Goal: Task Accomplishment & Management: Use online tool/utility

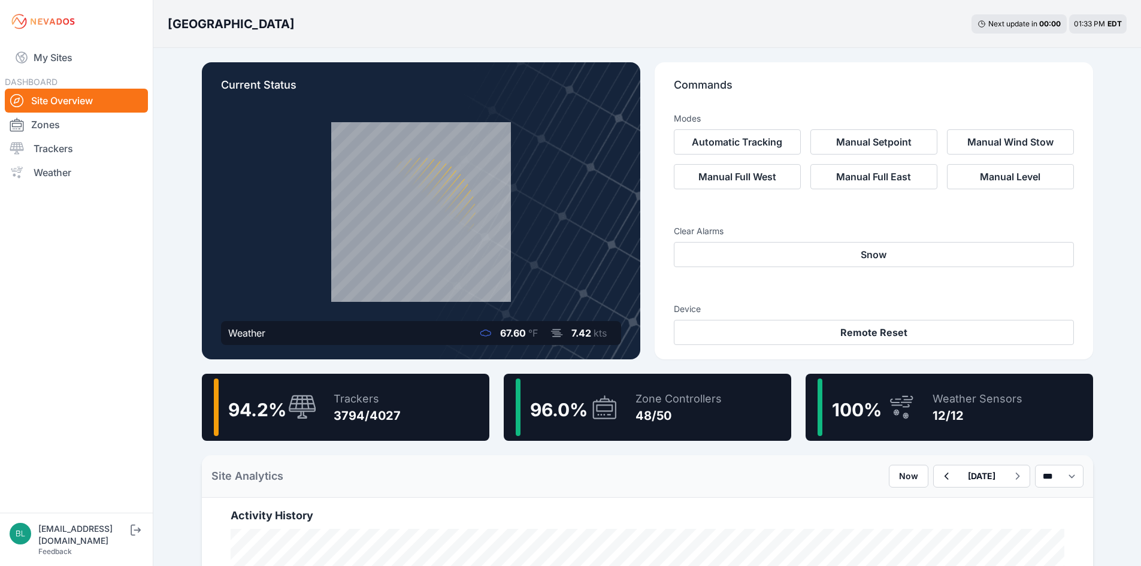
click at [75, 151] on link "Trackers" at bounding box center [76, 149] width 143 height 24
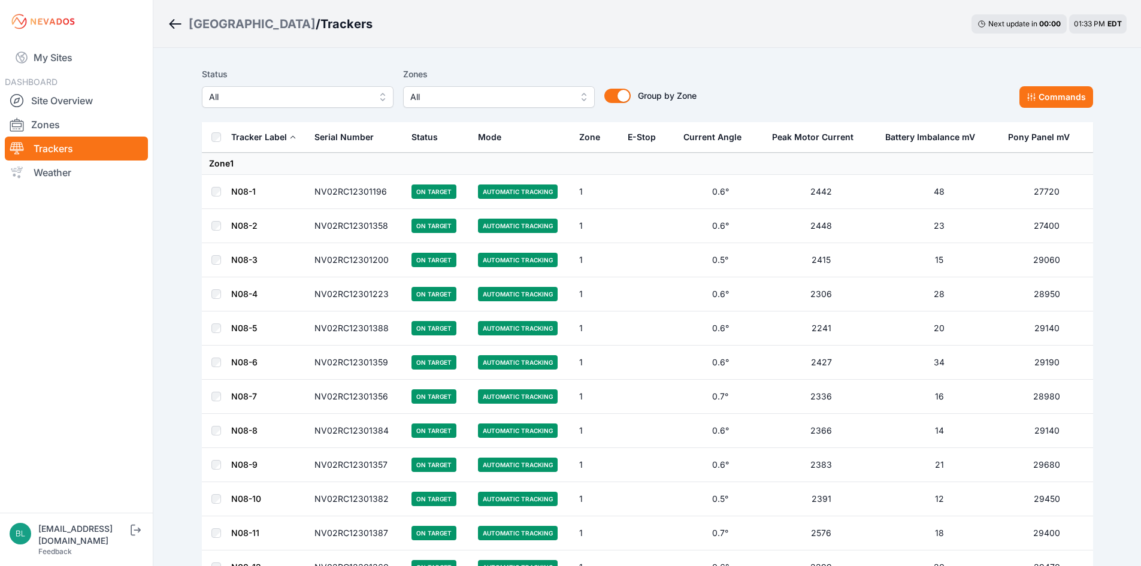
click at [464, 92] on span "All" at bounding box center [490, 97] width 161 height 14
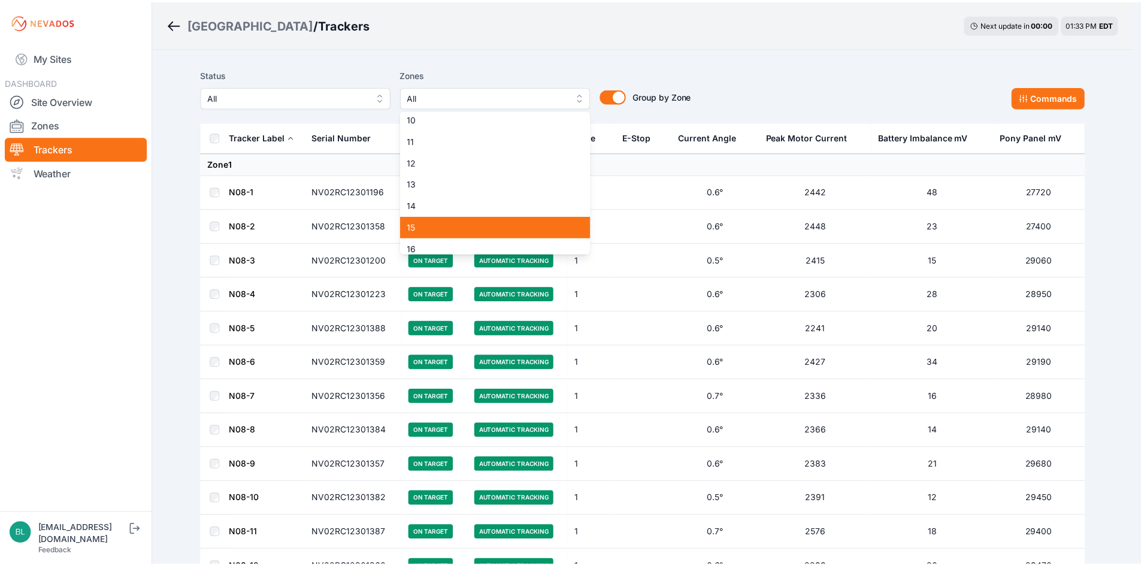
scroll to position [180, 0]
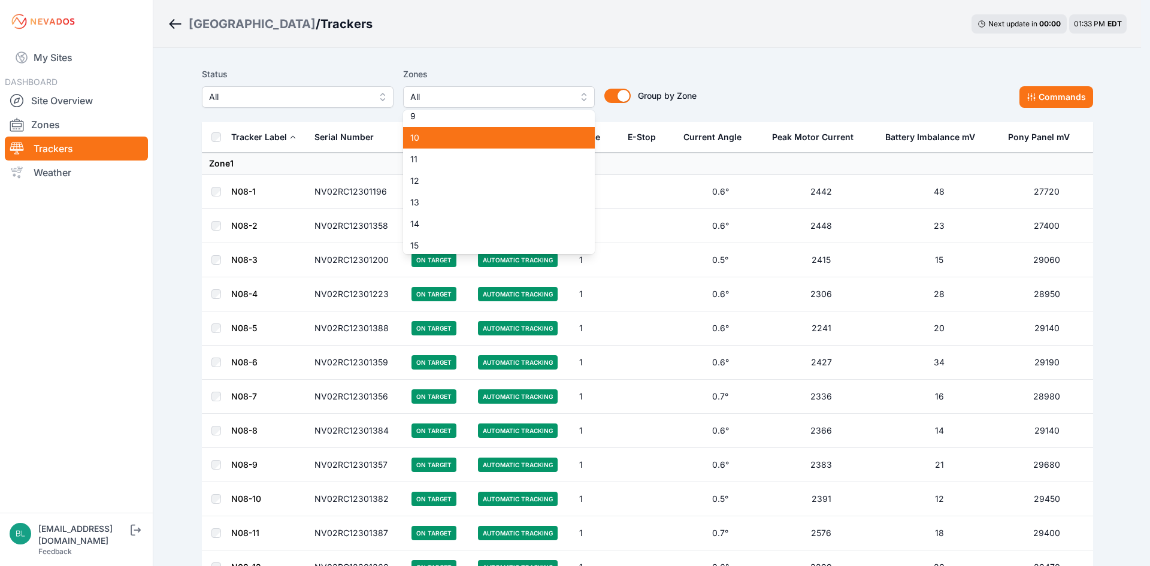
click at [465, 137] on span "10" at bounding box center [491, 138] width 163 height 12
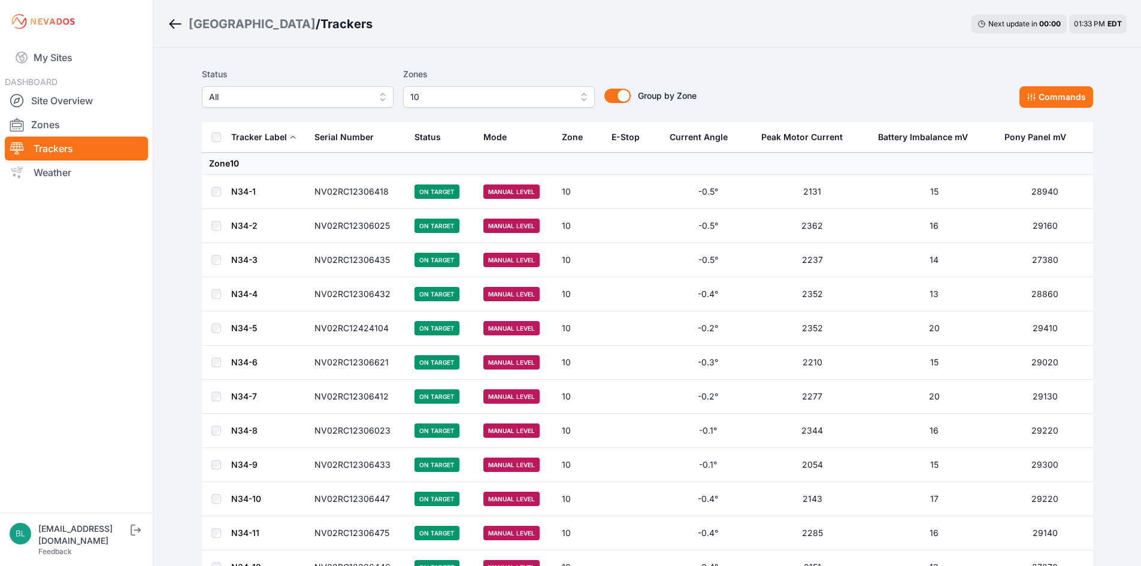
click at [239, 189] on link "N34-1" at bounding box center [243, 191] width 25 height 10
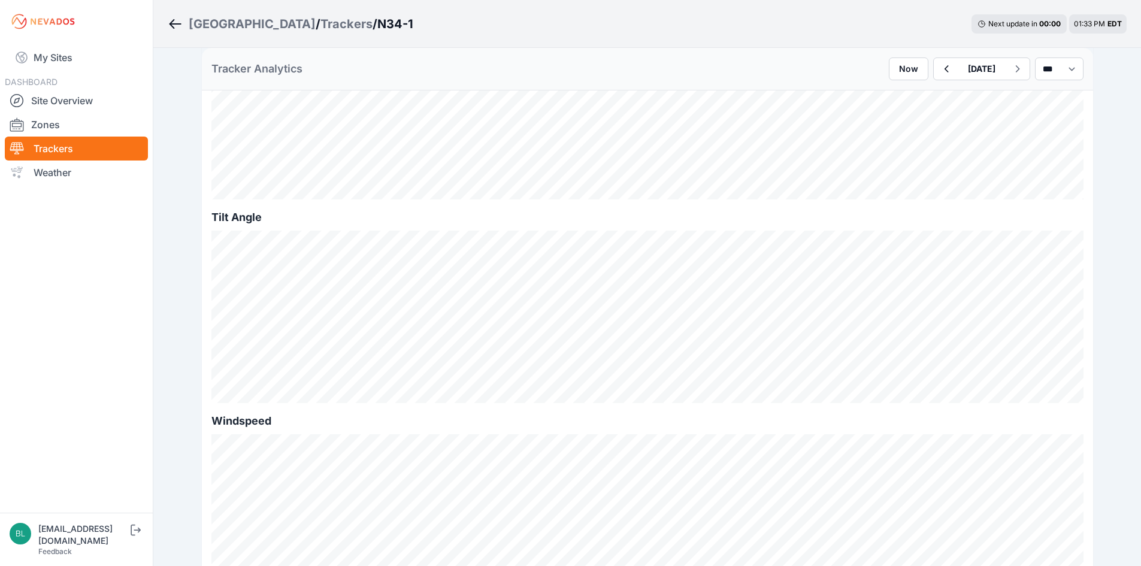
scroll to position [419, 0]
drag, startPoint x: 460, startPoint y: 28, endPoint x: 461, endPoint y: 22, distance: 6.7
click at [462, 22] on div "Bartonsville / Trackers / N34-1 Next update in 00 : 00 01:34 PM EDT" at bounding box center [647, 24] width 988 height 48
click at [80, 154] on link "Trackers" at bounding box center [76, 149] width 143 height 24
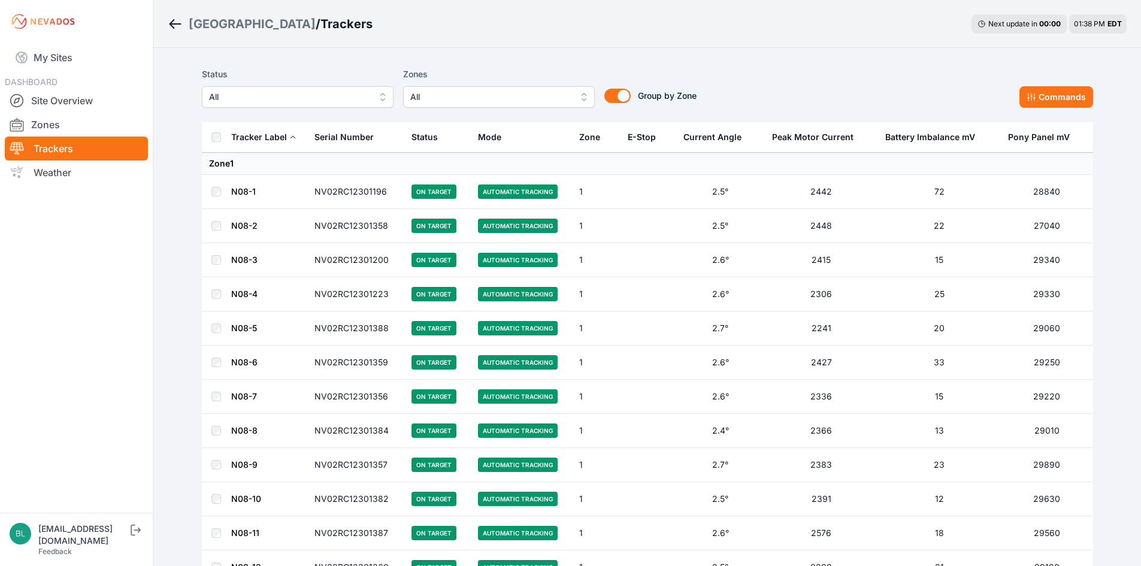
click at [452, 96] on span "All" at bounding box center [490, 97] width 161 height 14
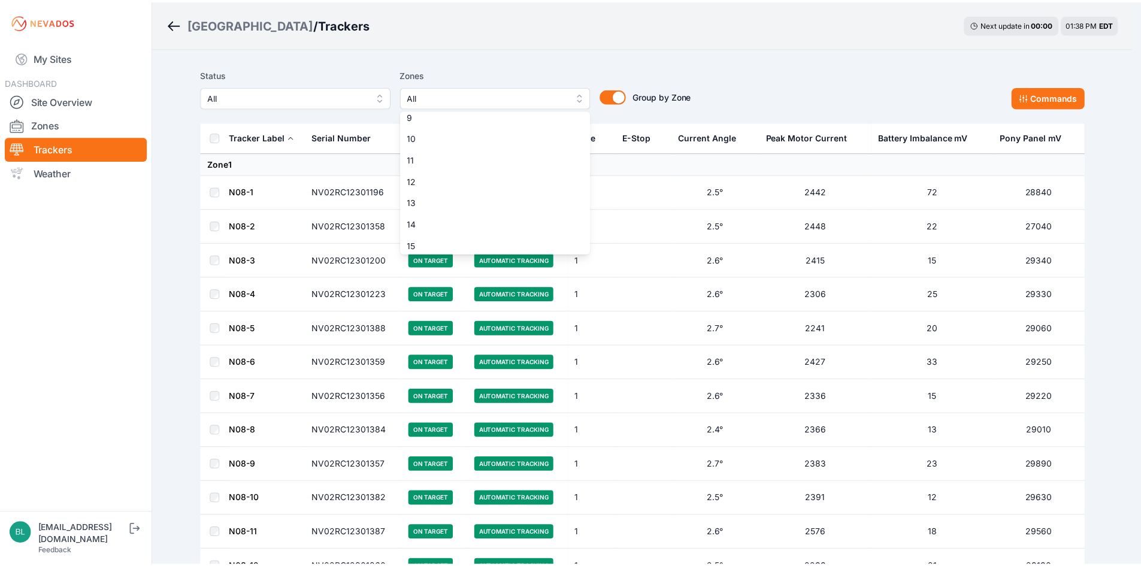
scroll to position [120, 0]
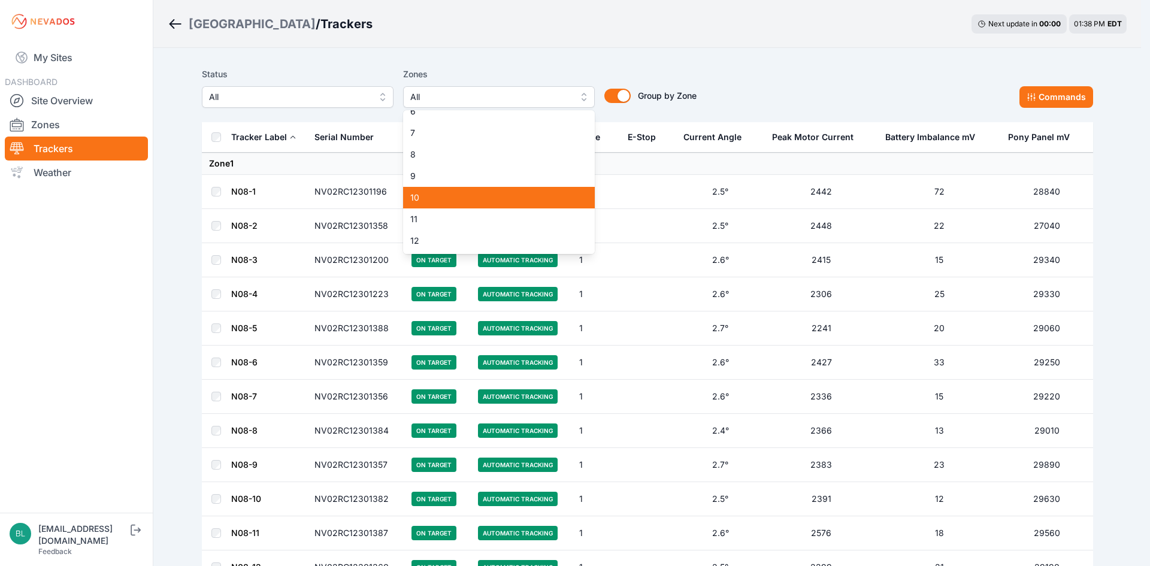
click at [459, 205] on div "10" at bounding box center [499, 198] width 192 height 22
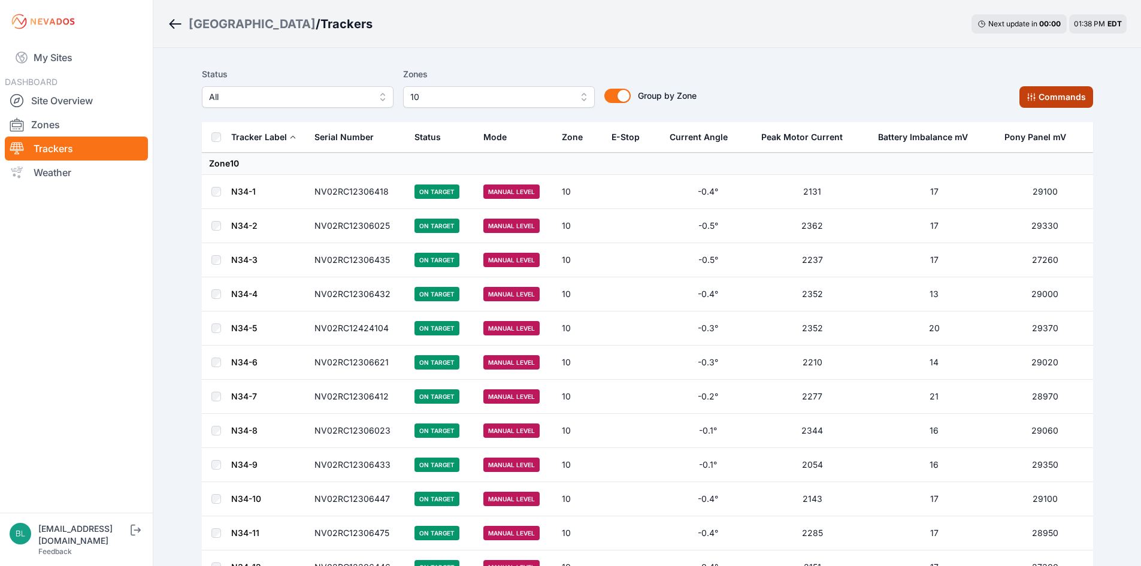
click at [1059, 101] on button "Commands" at bounding box center [1057, 97] width 74 height 22
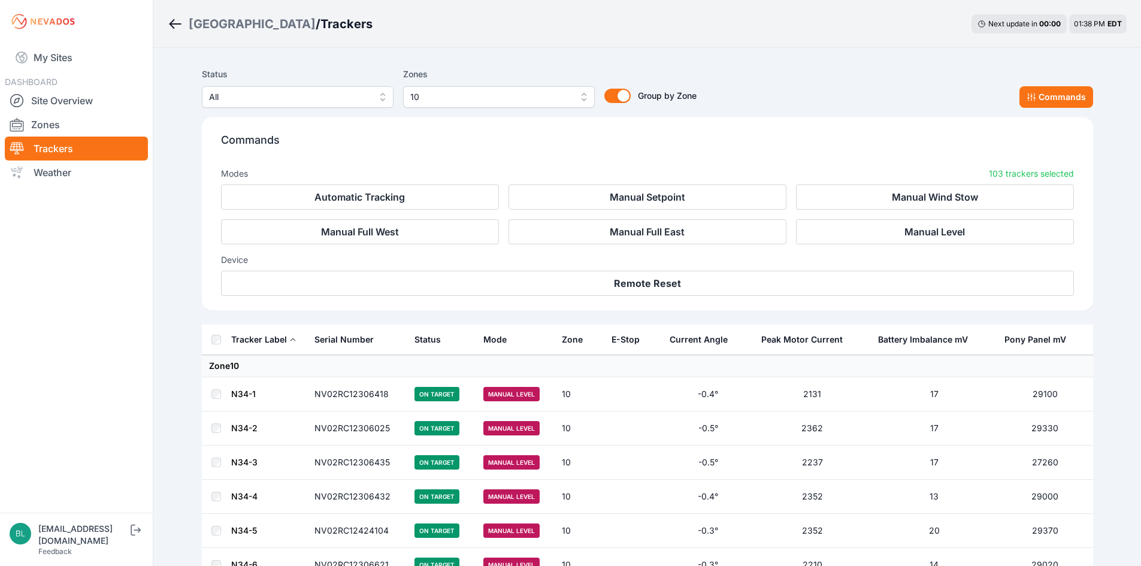
click at [798, 95] on div "Status All Zones 10 Group by Zone Group by Zone Commands" at bounding box center [647, 87] width 891 height 41
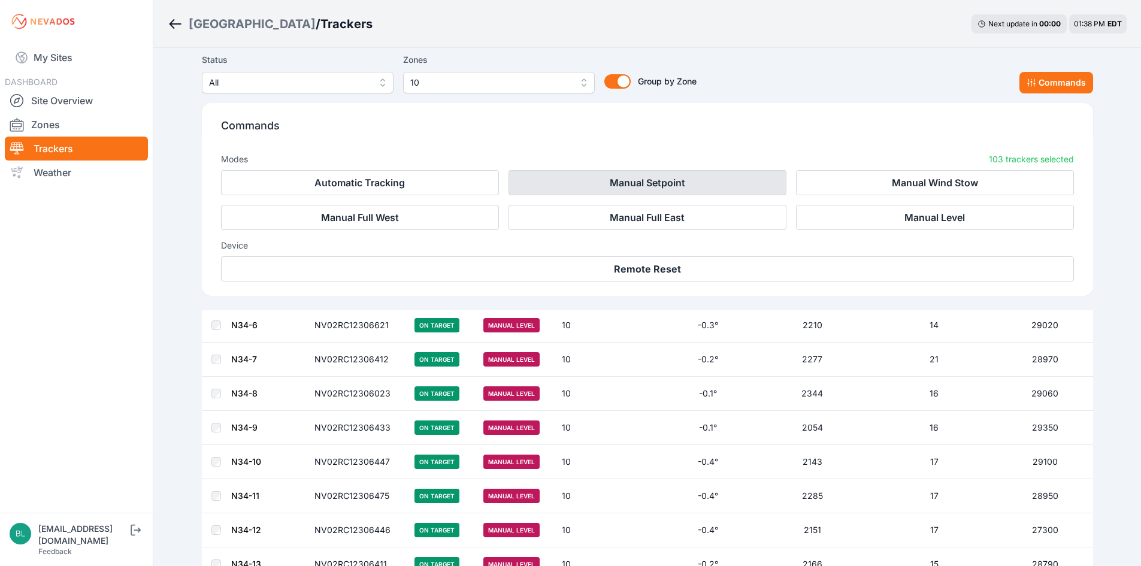
click at [690, 186] on button "Manual Setpoint" at bounding box center [648, 182] width 278 height 25
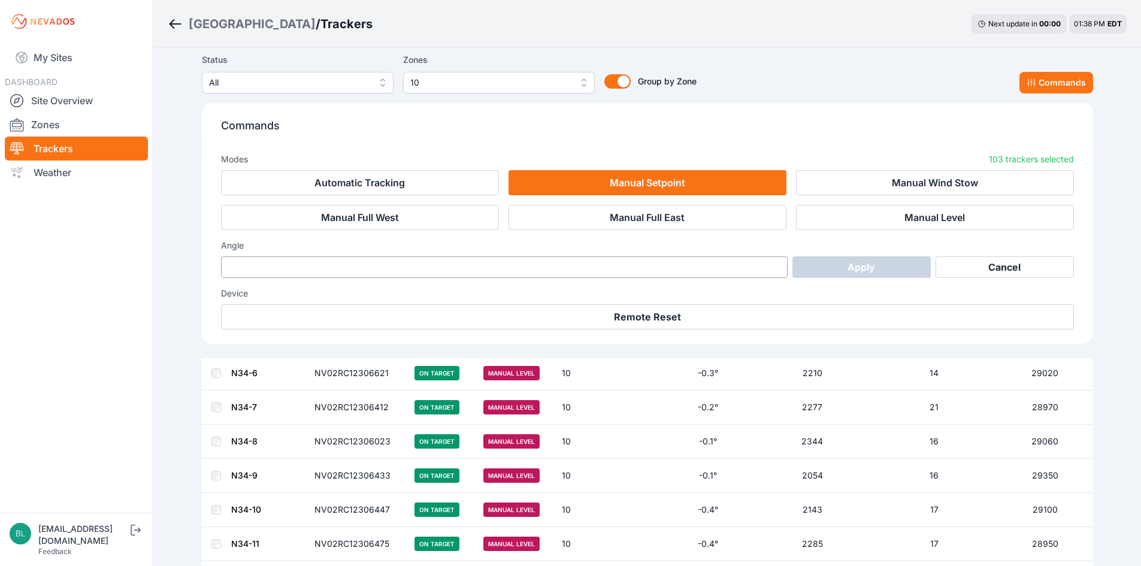
scroll to position [288, 0]
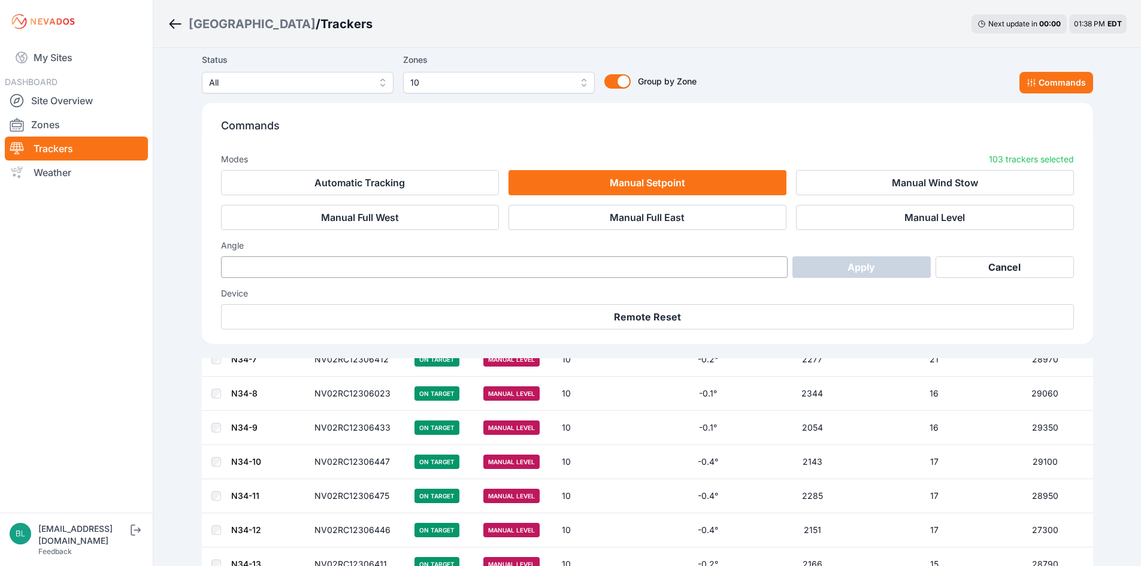
click at [624, 255] on div "Angle Apply Cancel" at bounding box center [647, 259] width 853 height 38
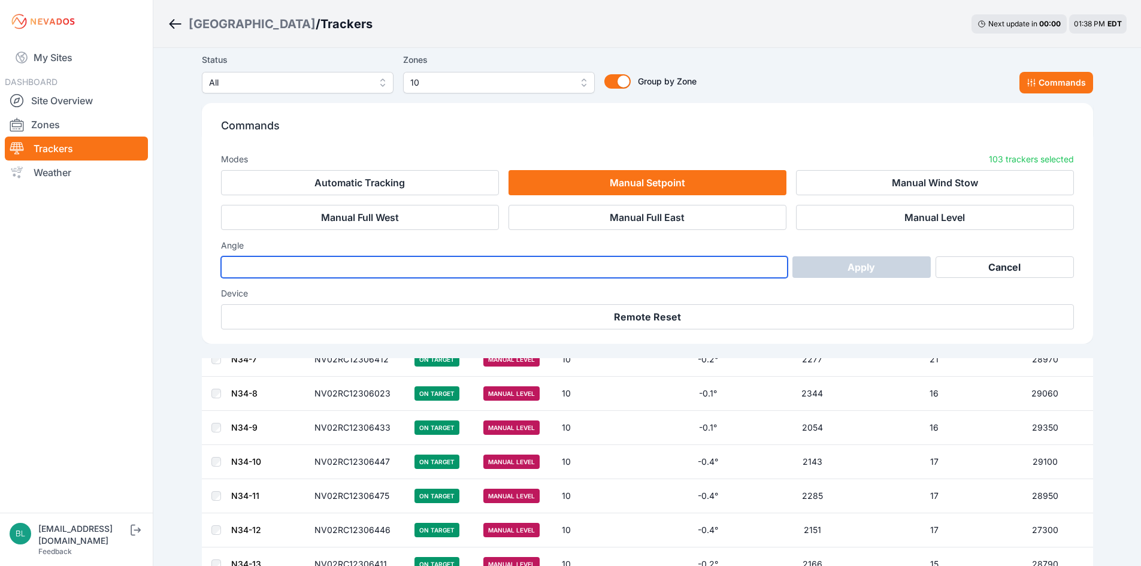
click at [627, 262] on input "number" at bounding box center [504, 267] width 567 height 22
type input "***"
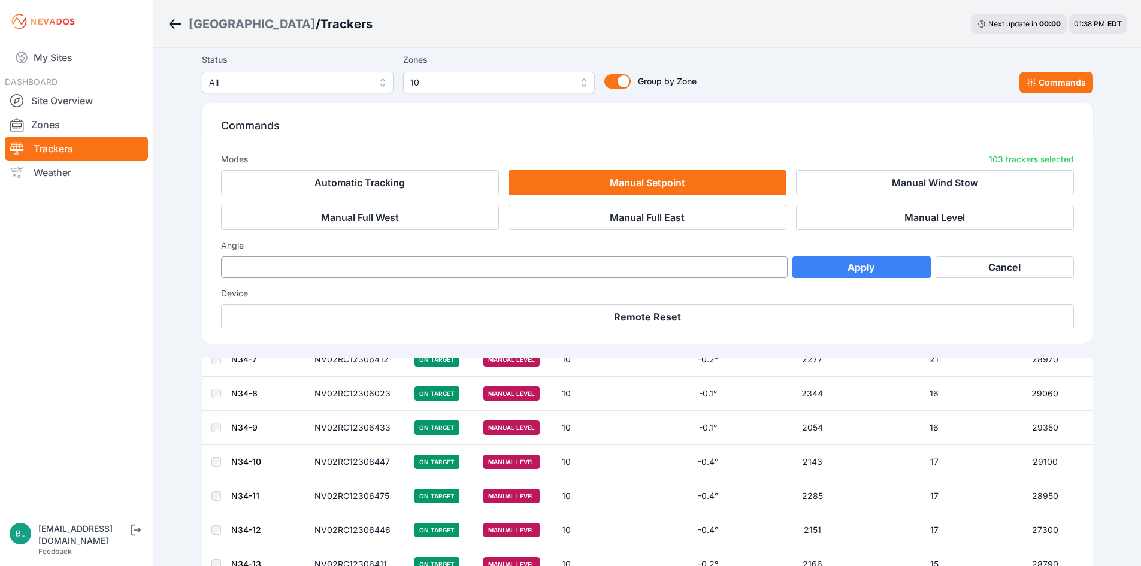
click at [888, 268] on button "Apply" at bounding box center [862, 267] width 138 height 22
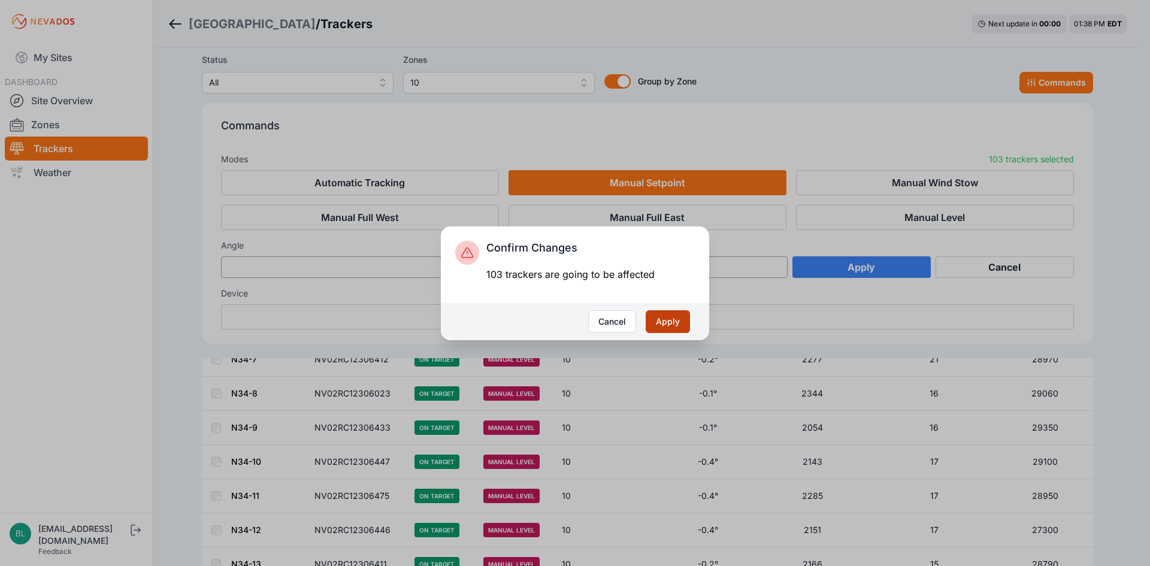
click at [658, 324] on button "Apply" at bounding box center [668, 321] width 44 height 23
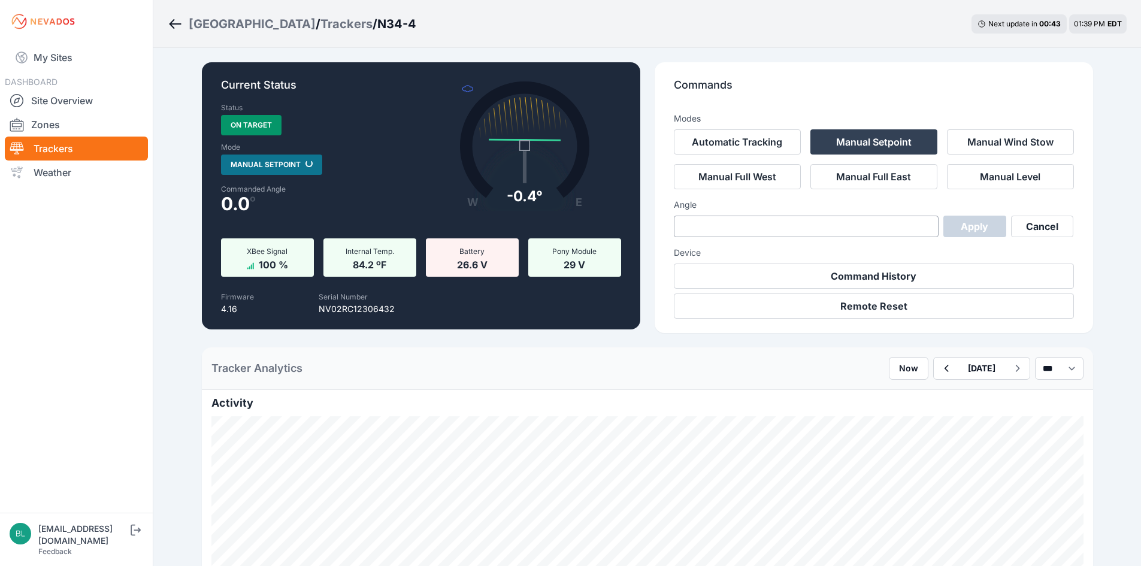
click at [321, 21] on div "Trackers" at bounding box center [347, 24] width 52 height 17
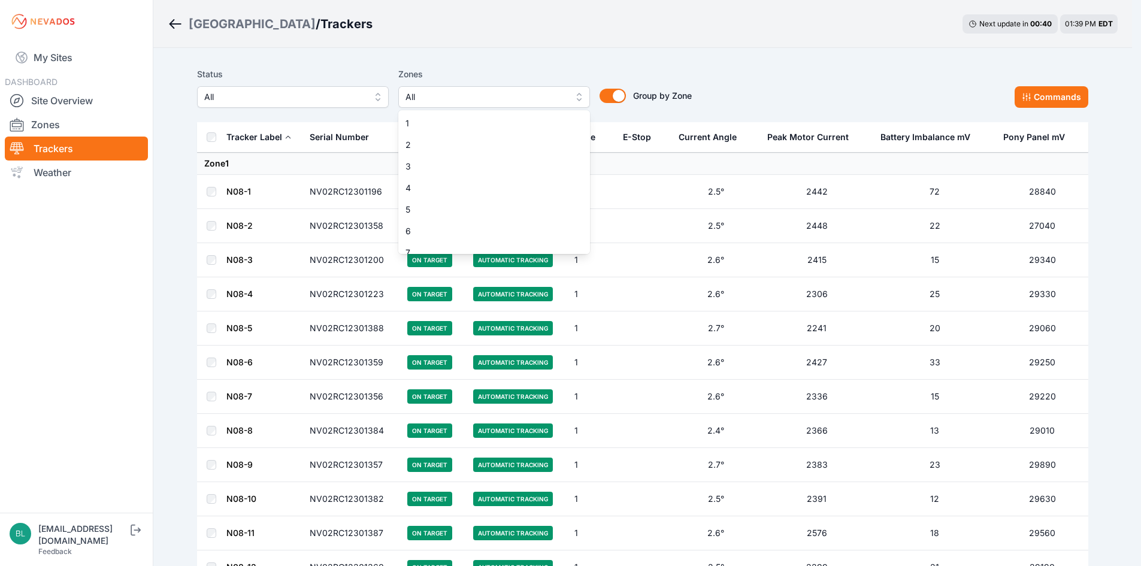
click at [500, 93] on span "All" at bounding box center [486, 97] width 161 height 14
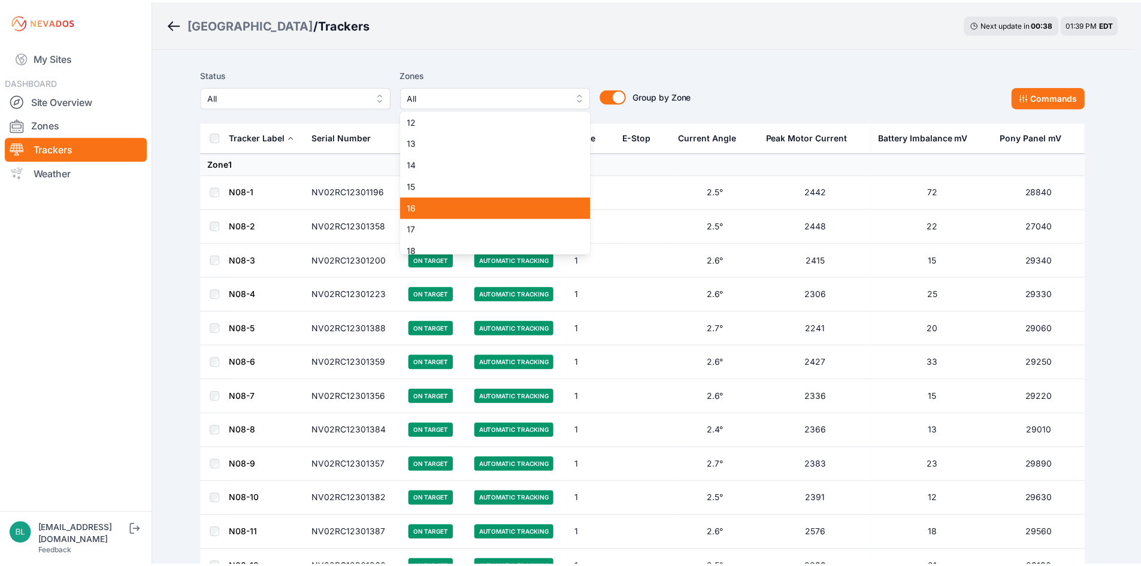
scroll to position [180, 0]
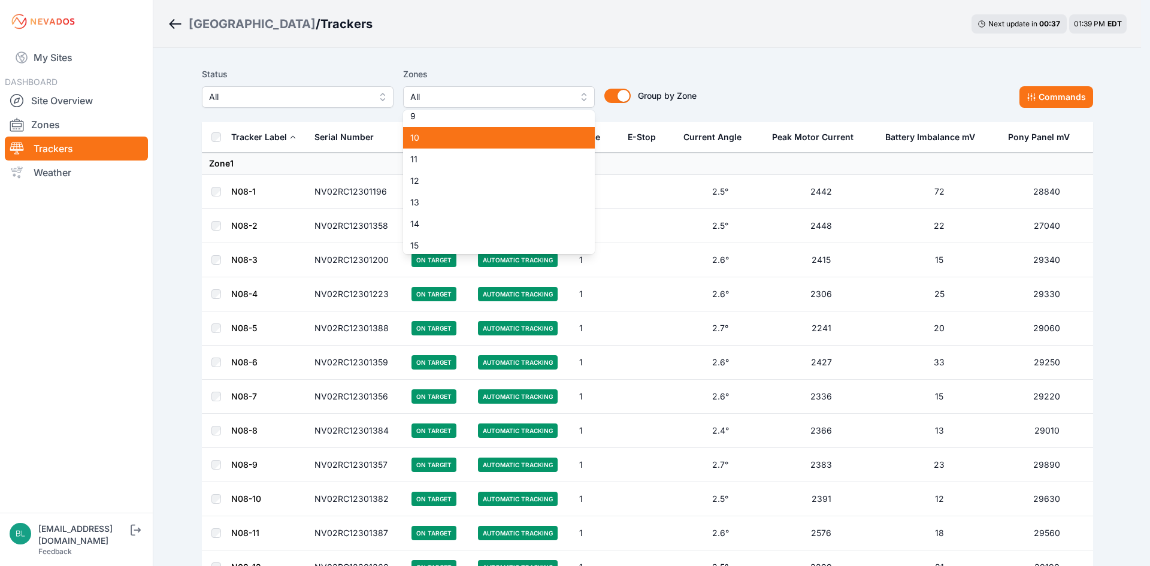
click at [487, 131] on div "10" at bounding box center [499, 138] width 192 height 22
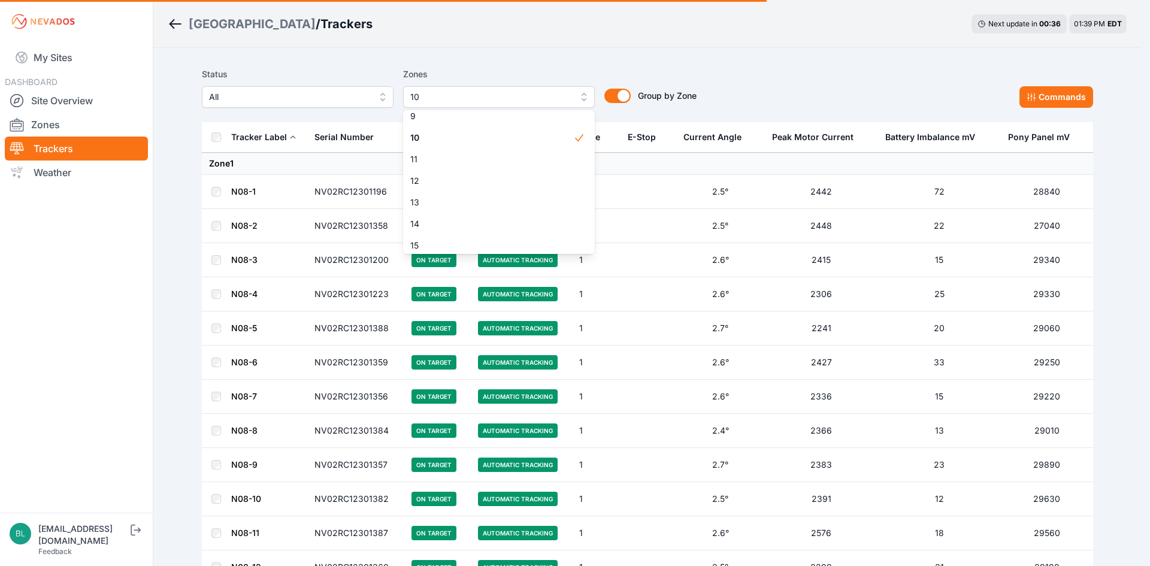
click at [860, 74] on div "Status All Zones 10 1 2 3 4 5 6 7 8 9 10 11 12 13 14 15 16 17 18 19 20 21 22 23…" at bounding box center [647, 87] width 891 height 41
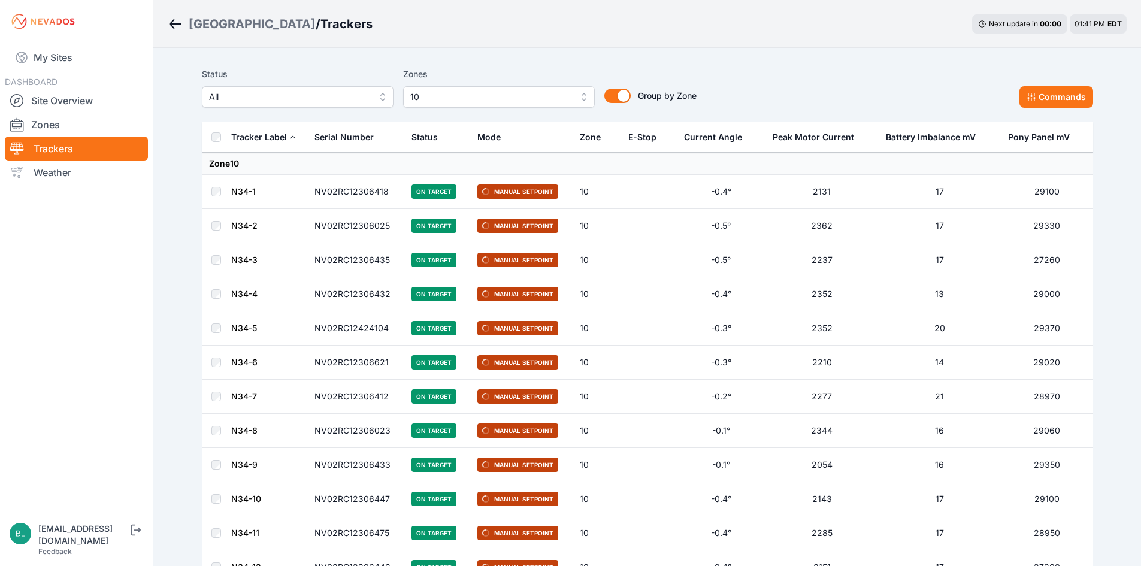
click at [245, 223] on link "N34-2" at bounding box center [244, 225] width 26 height 10
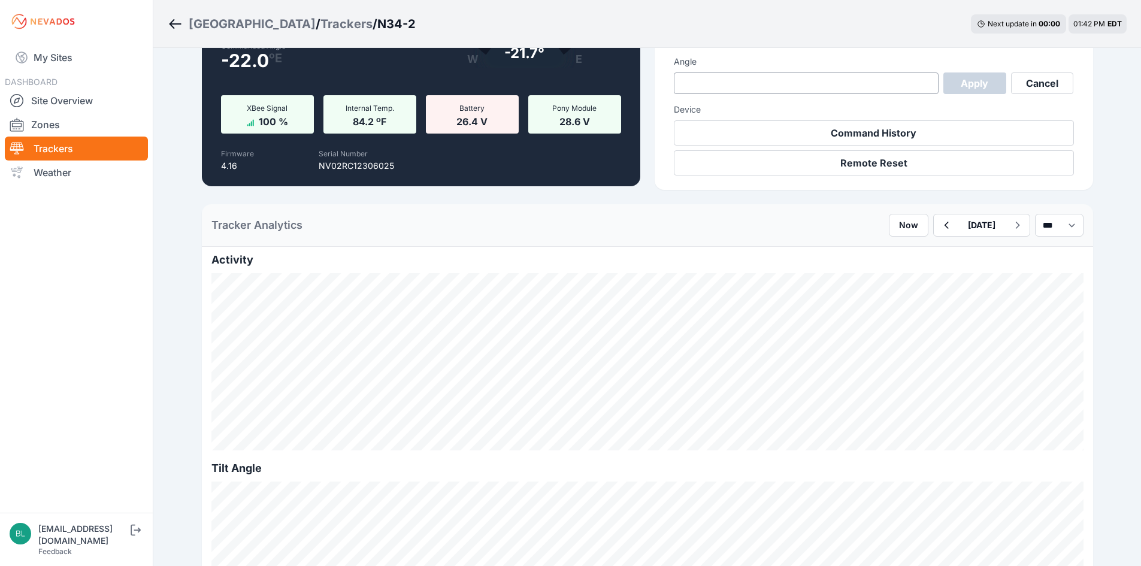
scroll to position [359, 0]
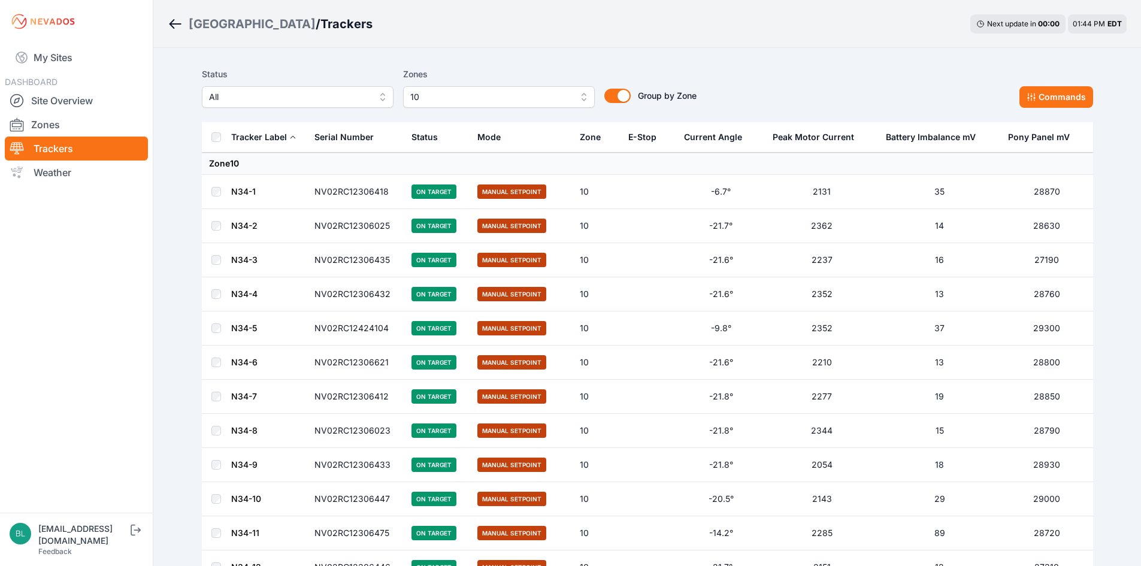
click at [255, 183] on td "N34-1" at bounding box center [269, 192] width 77 height 34
click at [254, 188] on link "N34-1" at bounding box center [243, 191] width 25 height 10
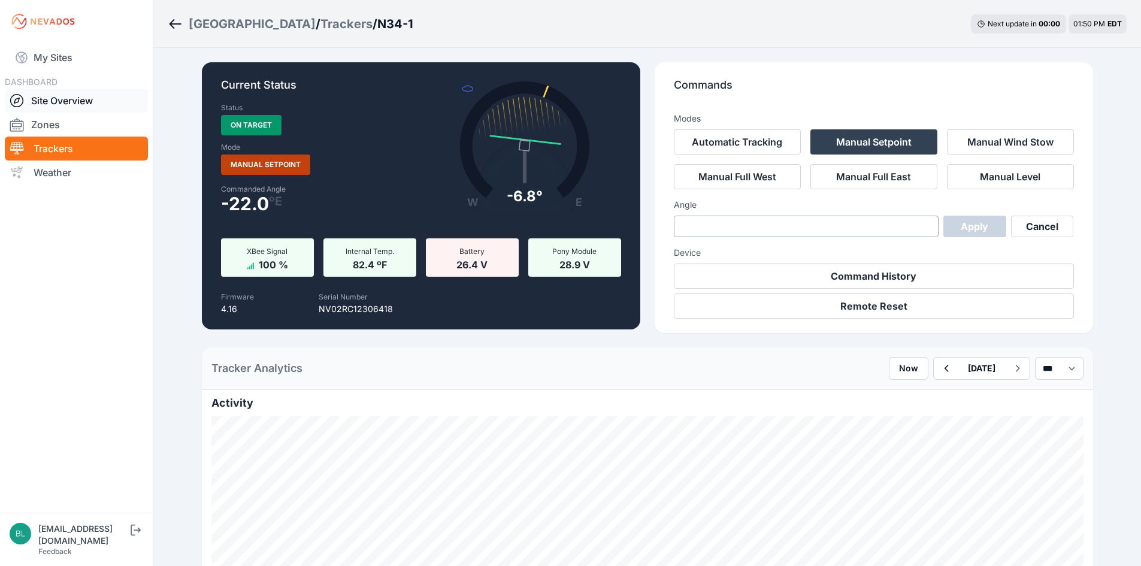
click at [58, 99] on link "Site Overview" at bounding box center [76, 101] width 143 height 24
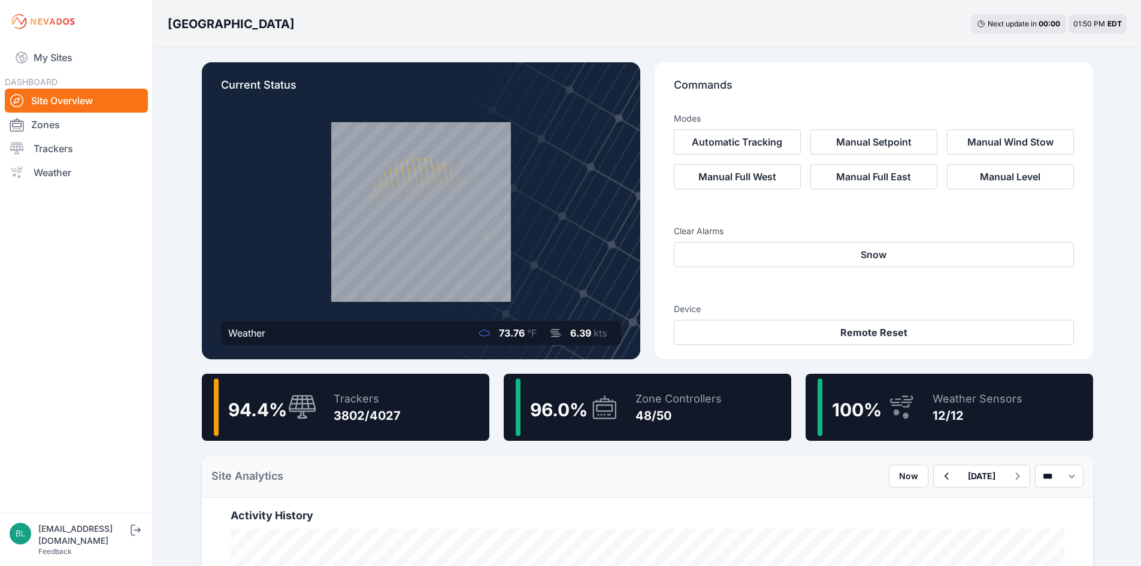
scroll to position [60, 0]
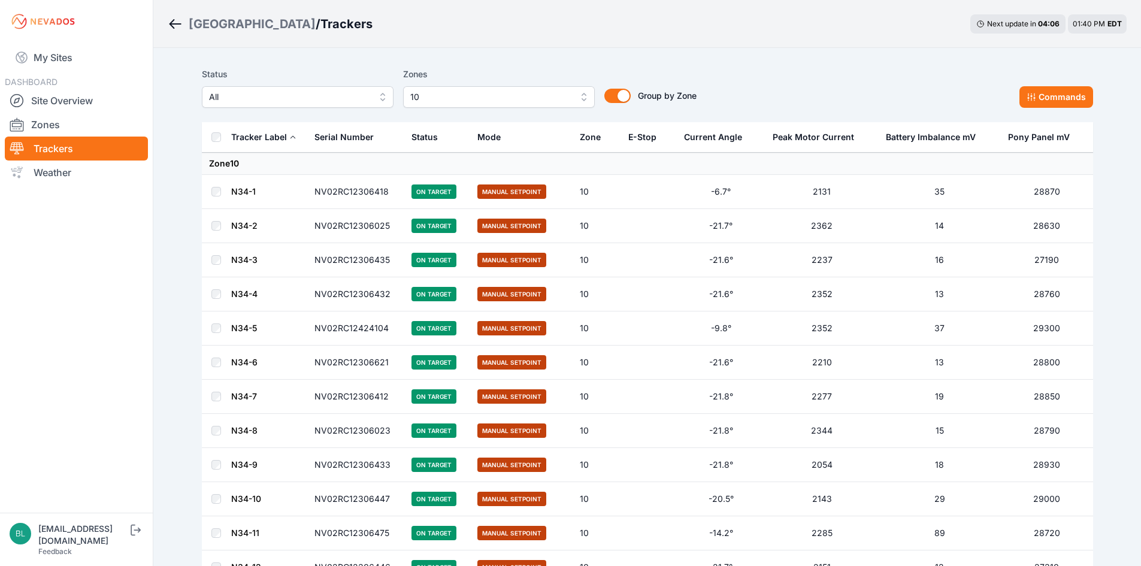
click at [246, 258] on link "N34-3" at bounding box center [244, 260] width 26 height 10
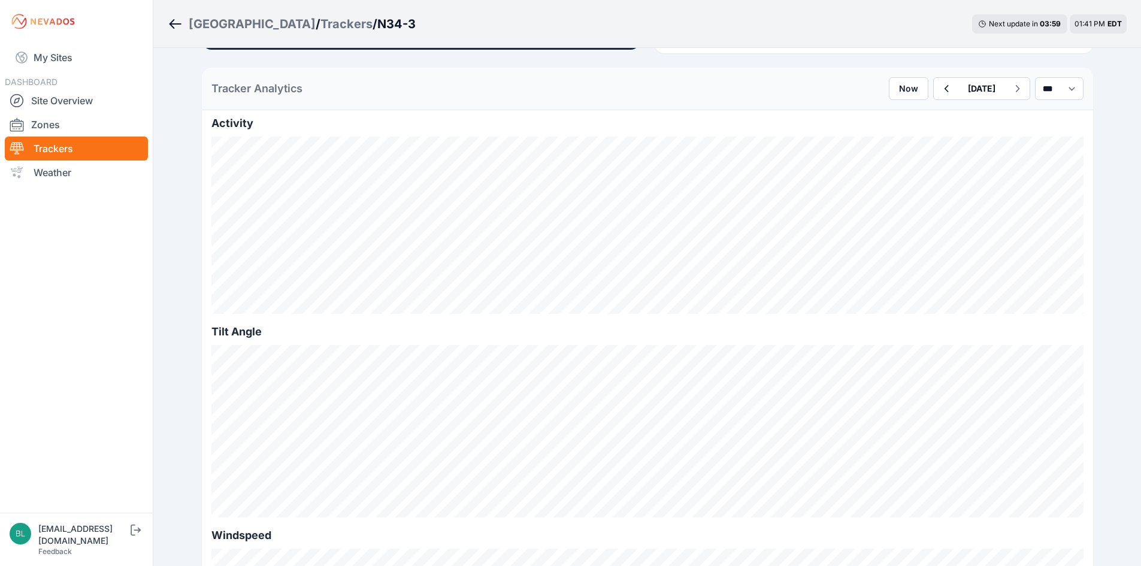
scroll to position [300, 0]
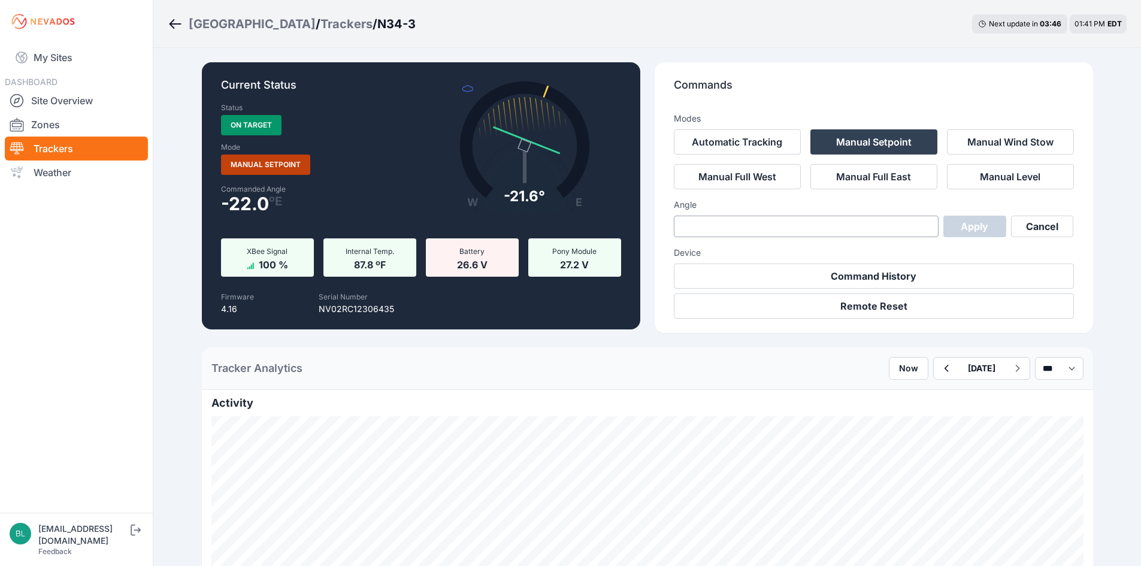
drag, startPoint x: 702, startPoint y: 318, endPoint x: 690, endPoint y: 319, distance: 11.4
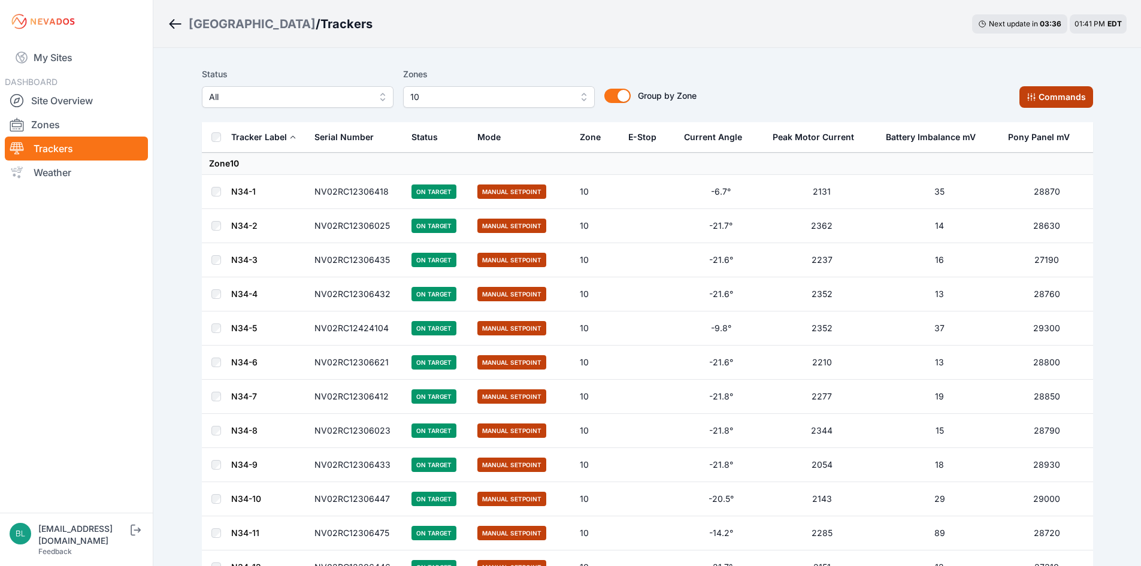
click at [1029, 93] on icon at bounding box center [1032, 97] width 10 height 10
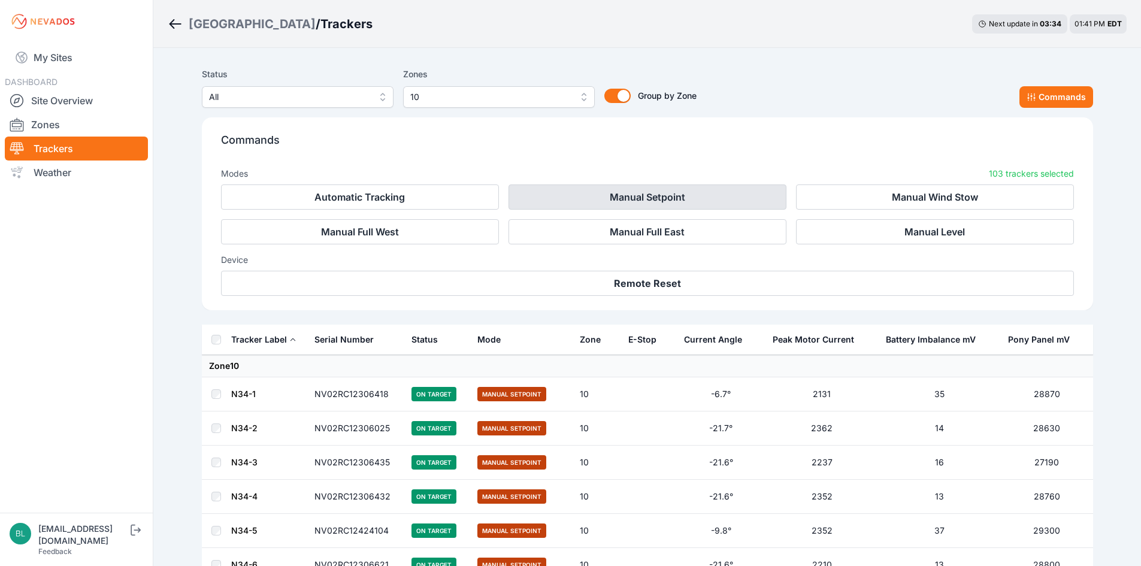
click at [571, 205] on button "Manual Setpoint" at bounding box center [648, 197] width 278 height 25
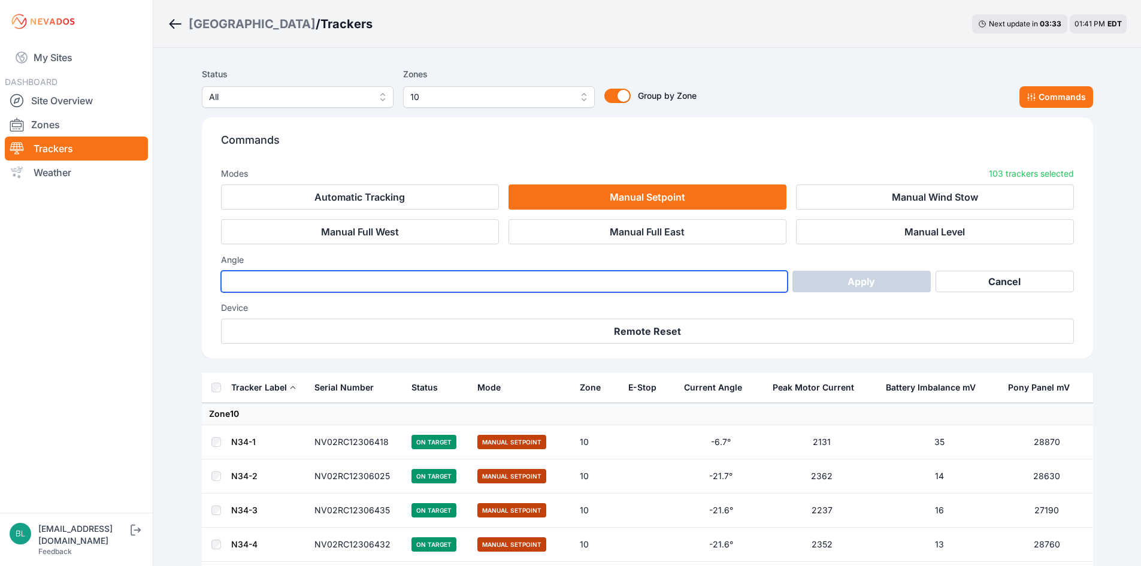
click at [447, 283] on input "number" at bounding box center [504, 282] width 567 height 22
click at [451, 284] on input "number" at bounding box center [504, 282] width 567 height 22
type input "***"
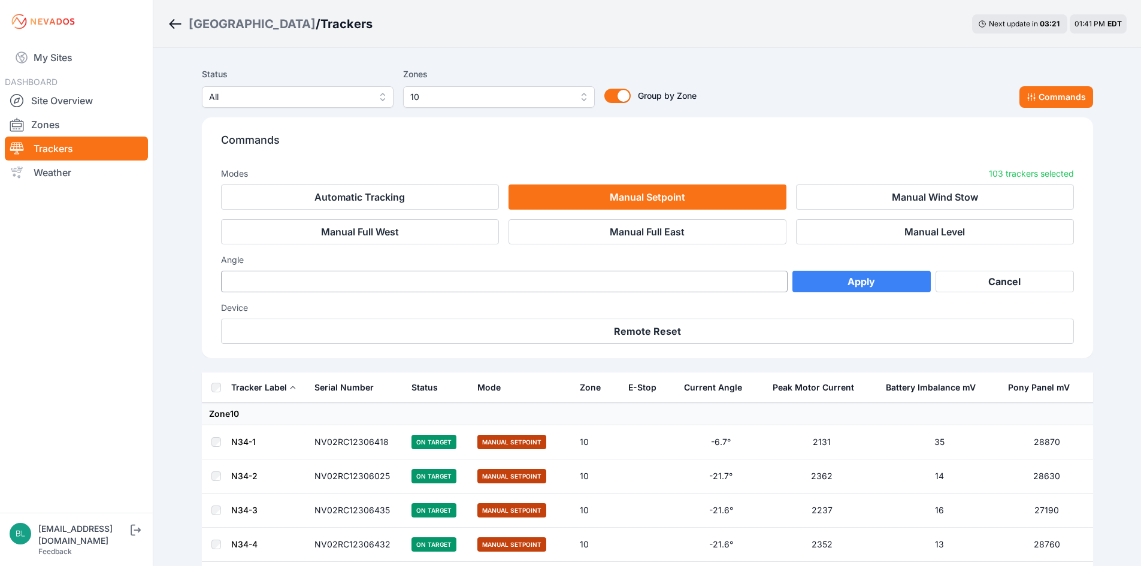
click at [824, 282] on button "Apply" at bounding box center [862, 282] width 138 height 22
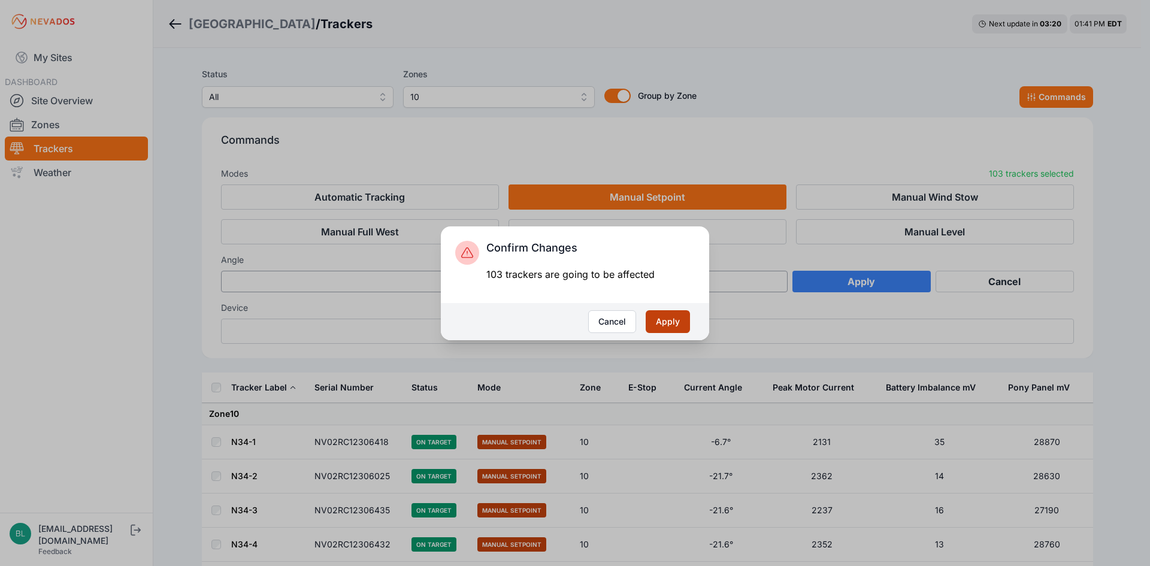
click at [658, 330] on button "Apply" at bounding box center [668, 321] width 44 height 23
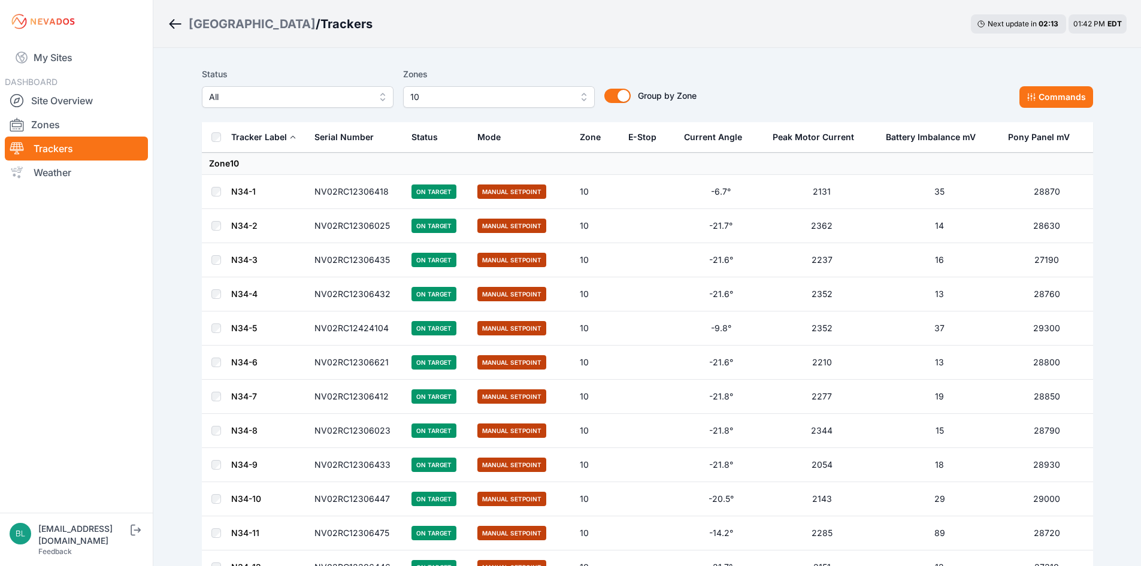
click at [210, 137] on th at bounding box center [216, 137] width 29 height 31
click at [1011, 102] on div "Status All Zones 10 Group by Zone Group by Zone Commands" at bounding box center [647, 87] width 891 height 41
click at [1023, 98] on button "Commands" at bounding box center [1057, 97] width 74 height 22
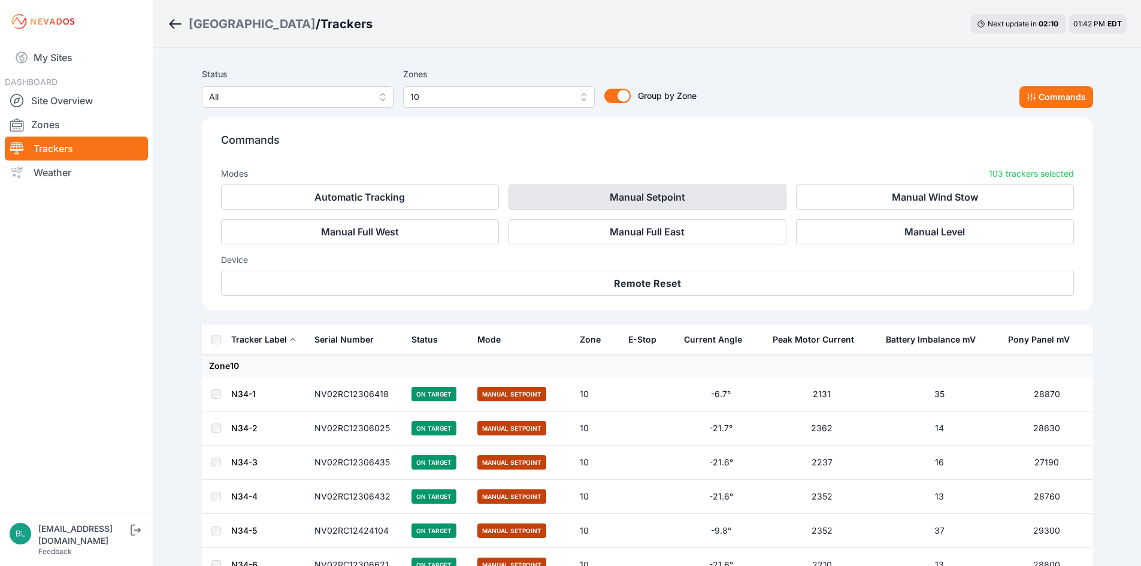
click at [600, 201] on button "Manual Setpoint" at bounding box center [648, 197] width 278 height 25
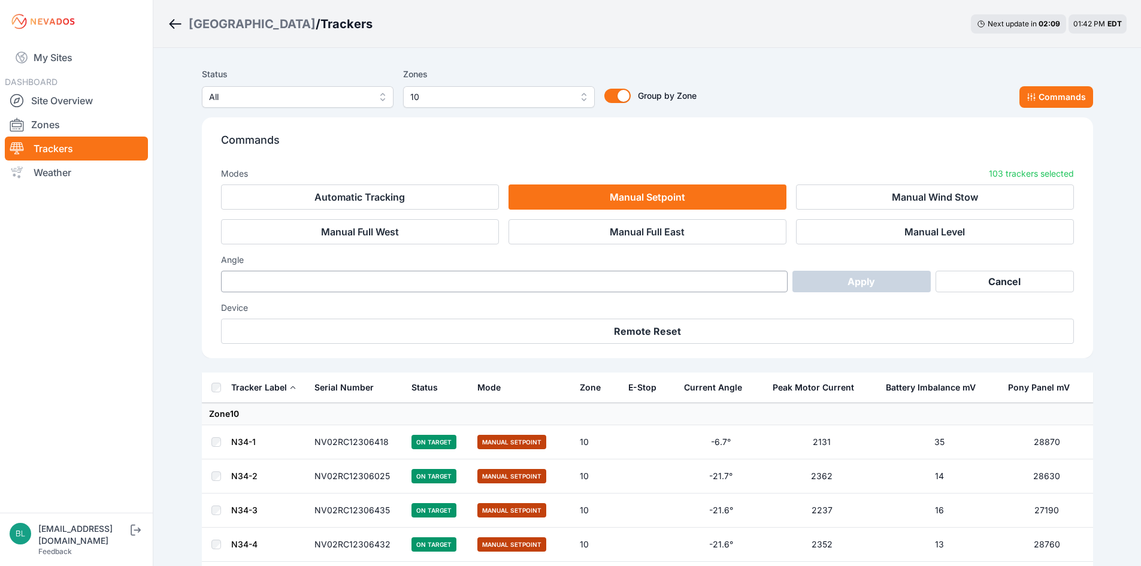
click at [596, 270] on div "Angle Apply Cancel" at bounding box center [647, 273] width 853 height 38
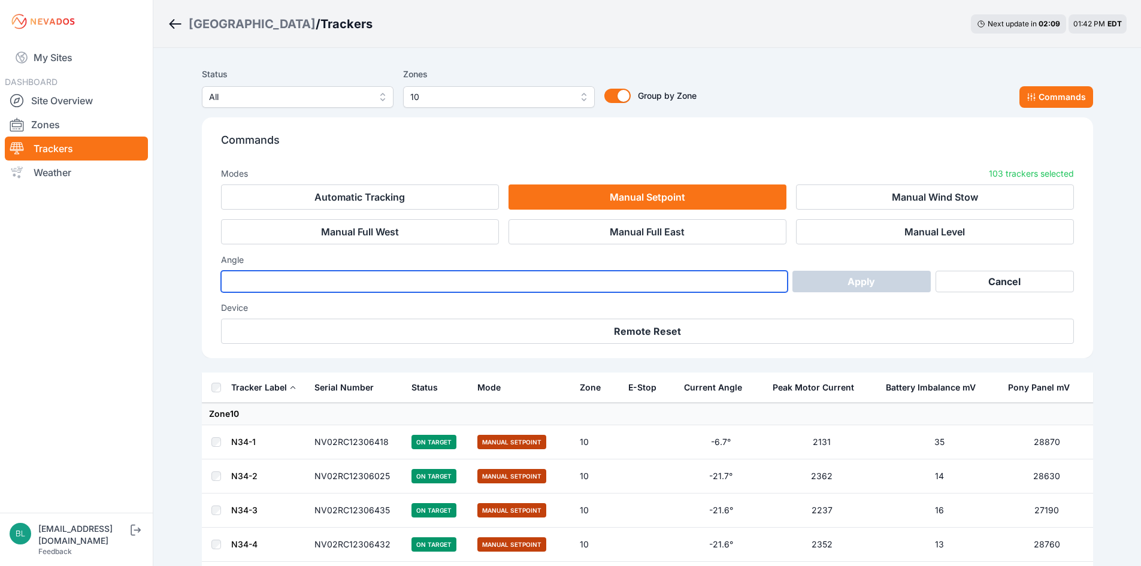
click at [600, 288] on input "number" at bounding box center [504, 282] width 567 height 22
type input "***"
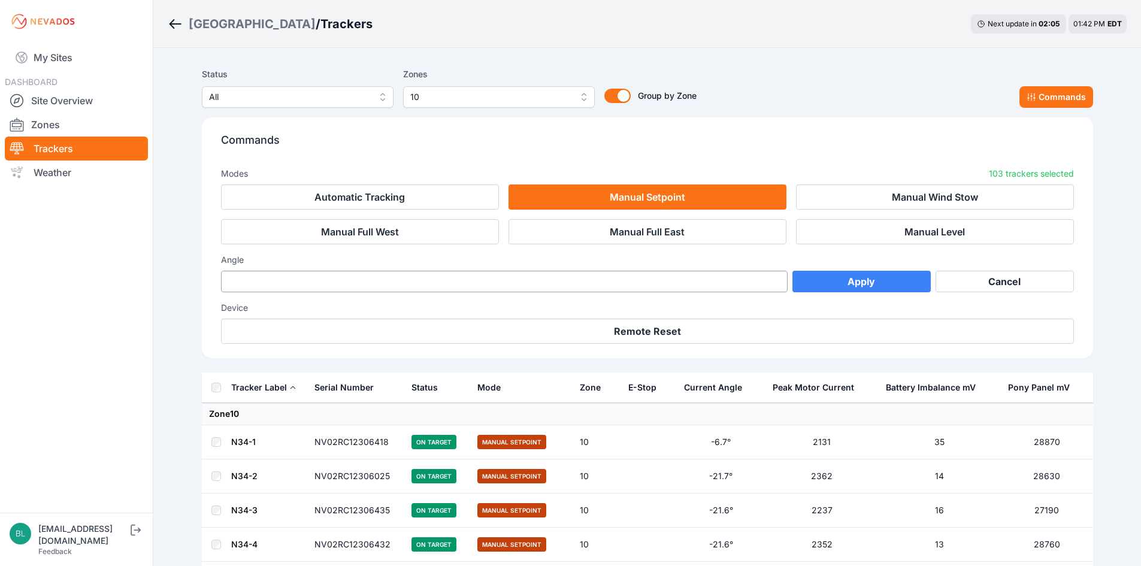
click at [910, 285] on button "Apply" at bounding box center [862, 282] width 138 height 22
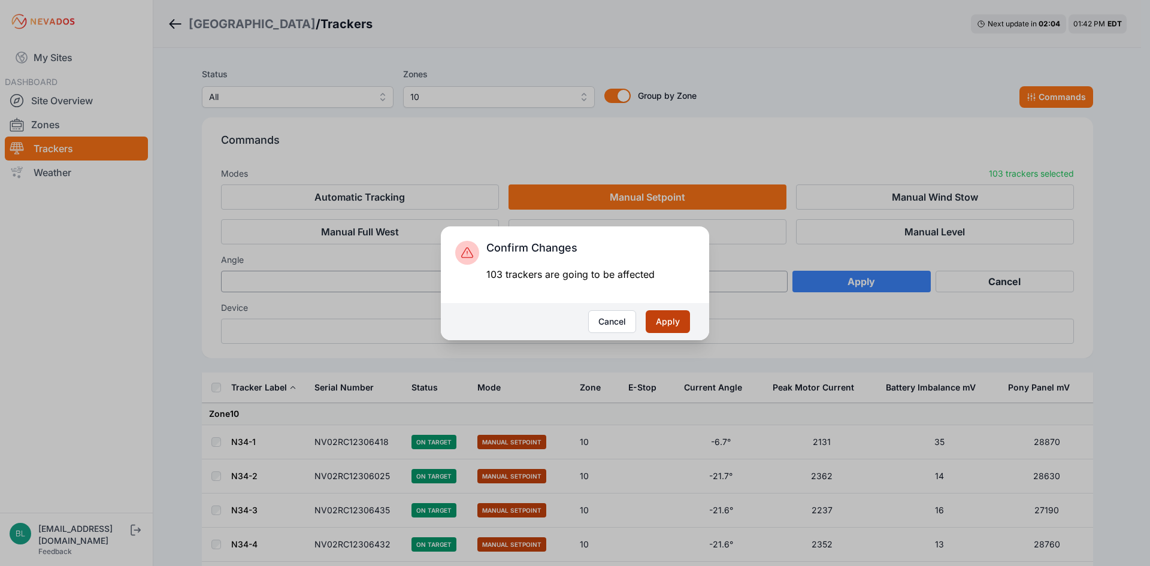
click at [681, 325] on button "Apply" at bounding box center [668, 321] width 44 height 23
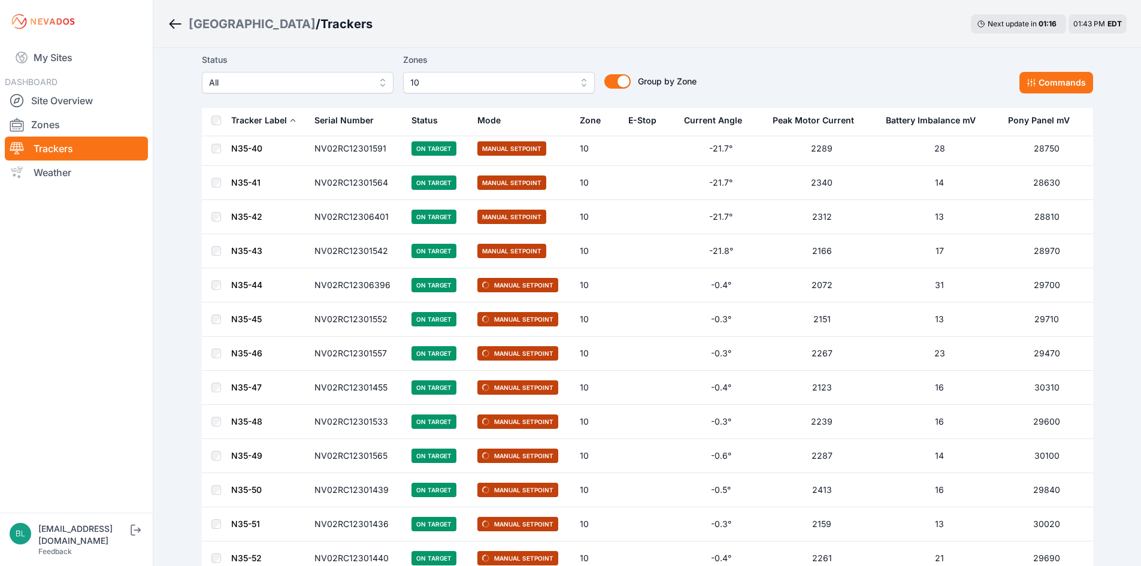
scroll to position [3007, 0]
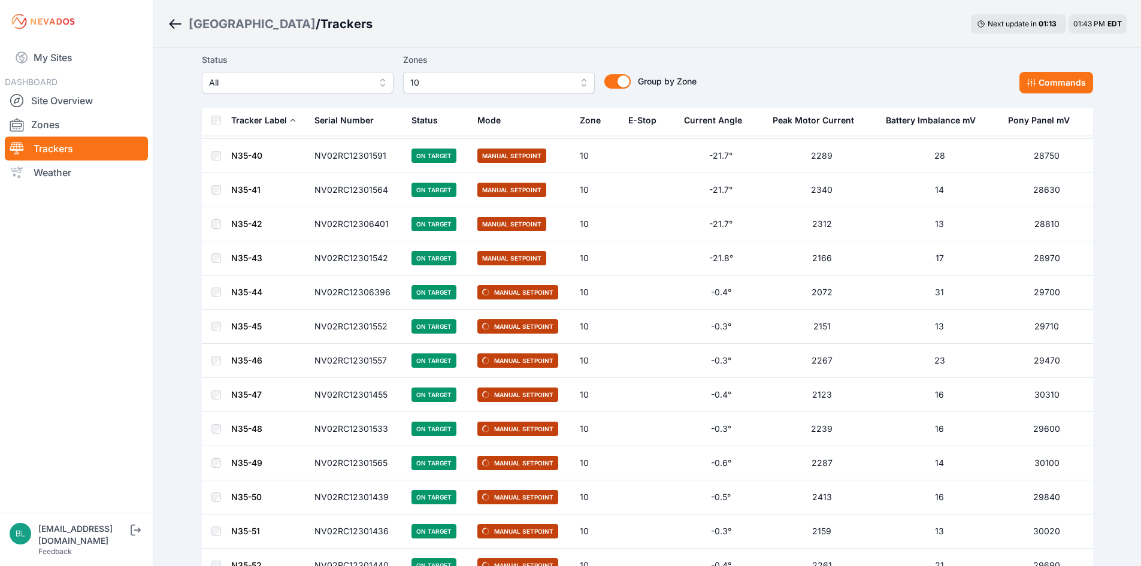
drag, startPoint x: 246, startPoint y: 290, endPoint x: 787, endPoint y: 14, distance: 608.0
click at [787, 14] on div "Bartonsville / Trackers Next update in 01 : 13 01:43 PM EDT" at bounding box center [647, 24] width 988 height 48
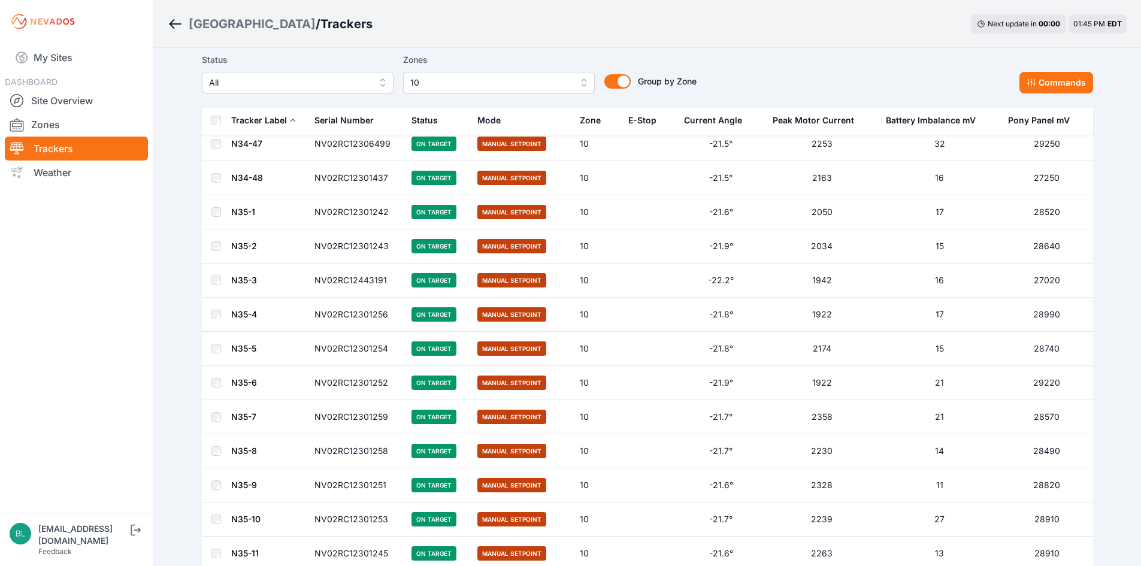
scroll to position [0, 0]
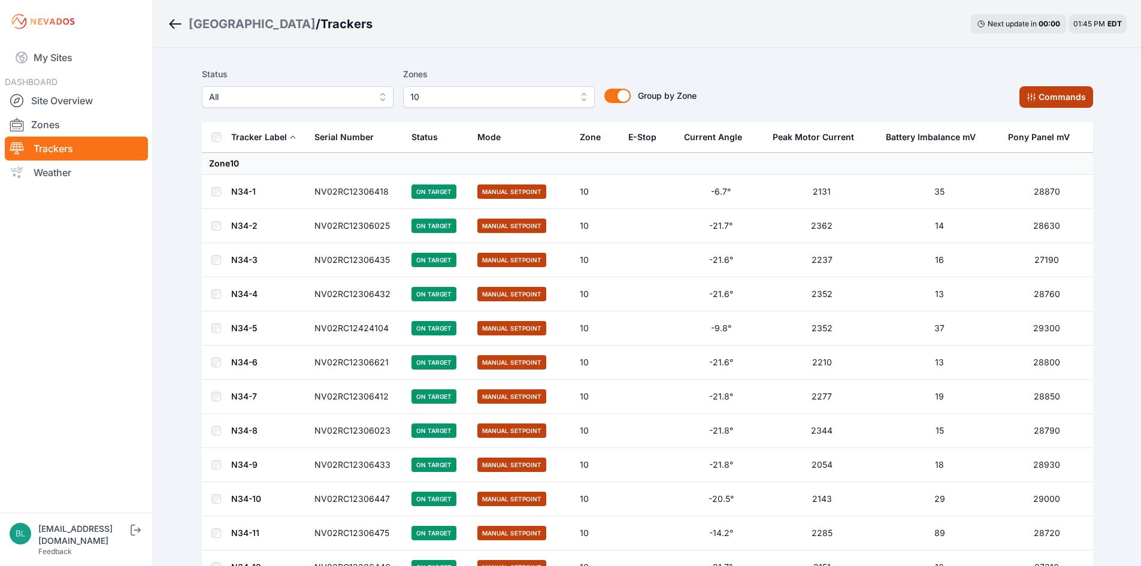
click at [1035, 104] on button "Commands" at bounding box center [1057, 97] width 74 height 22
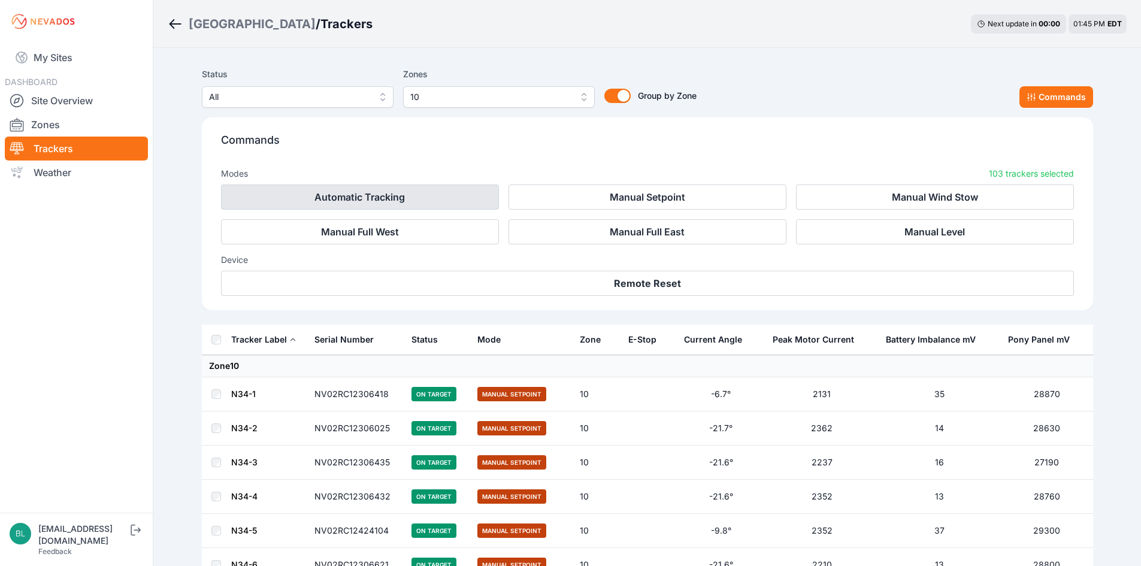
click at [476, 198] on button "Automatic Tracking" at bounding box center [360, 197] width 278 height 25
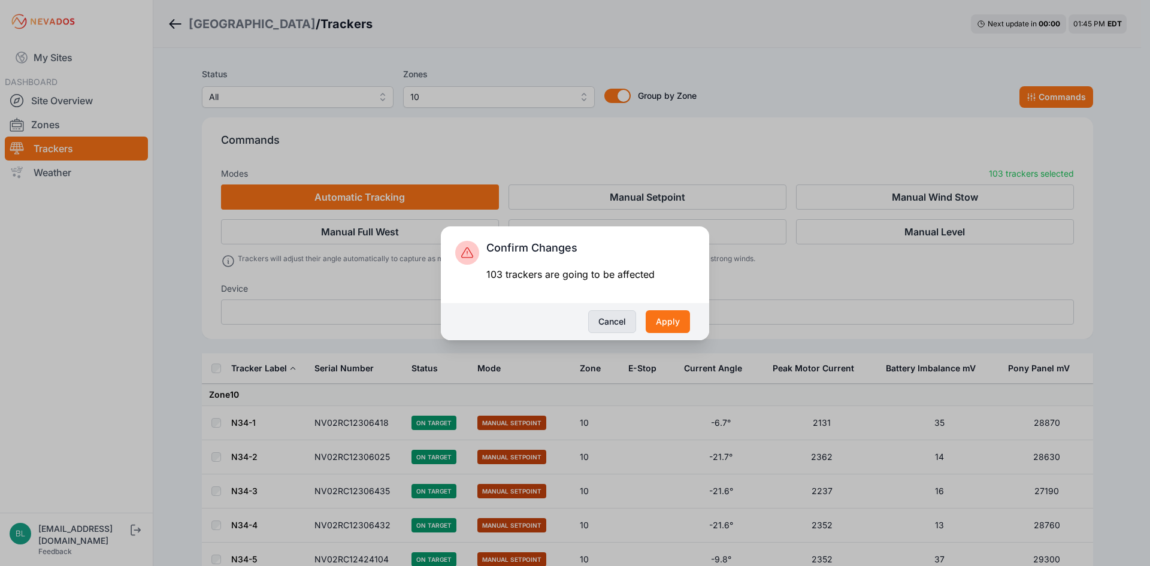
click at [618, 321] on button "Cancel" at bounding box center [612, 321] width 48 height 23
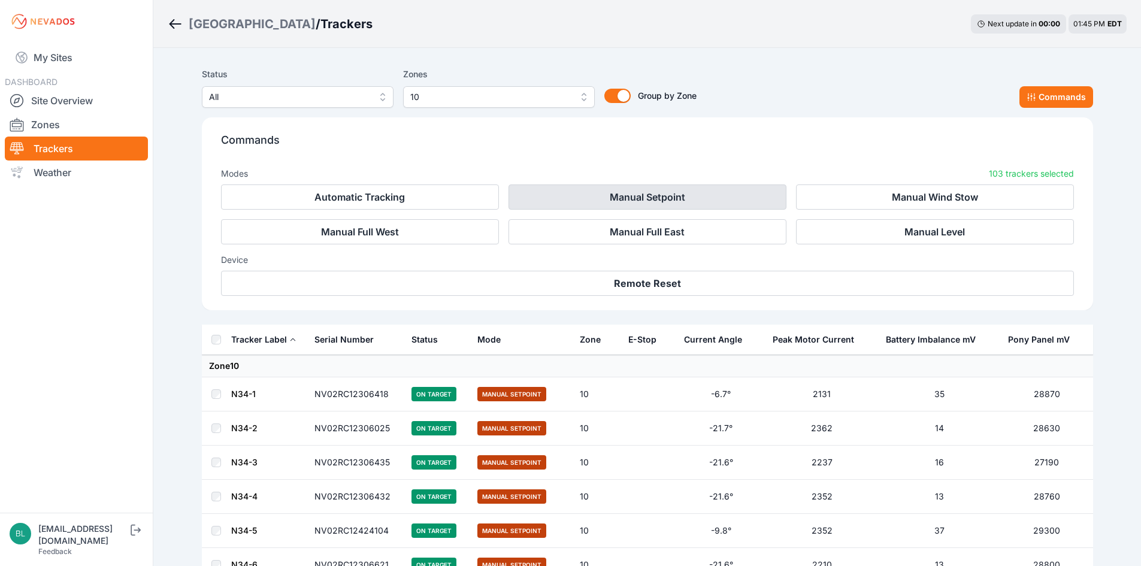
click at [578, 207] on button "Manual Setpoint" at bounding box center [648, 197] width 278 height 25
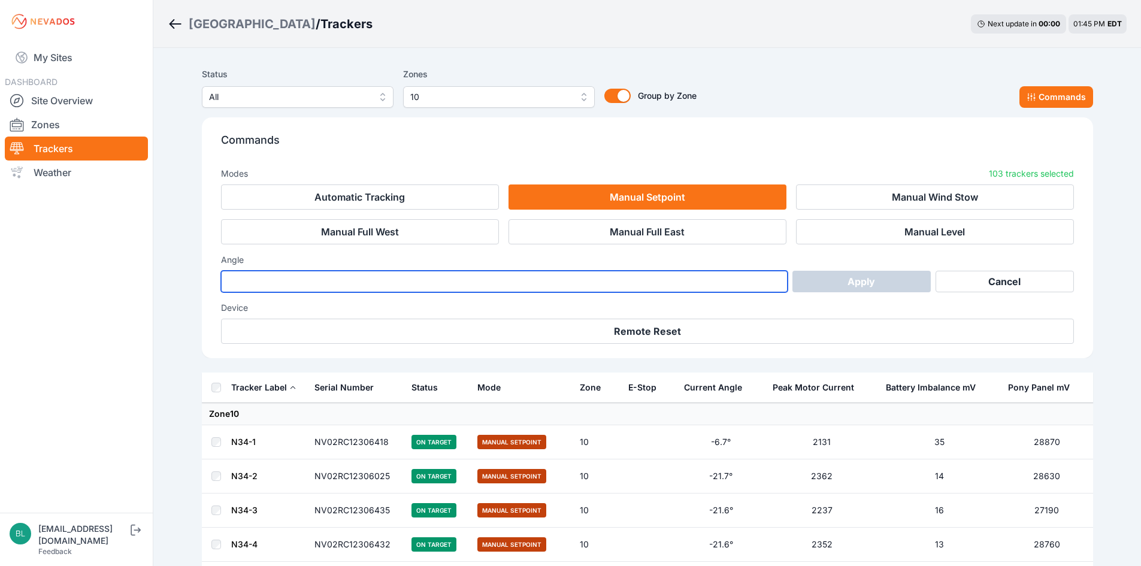
click at [458, 289] on input "number" at bounding box center [504, 282] width 567 height 22
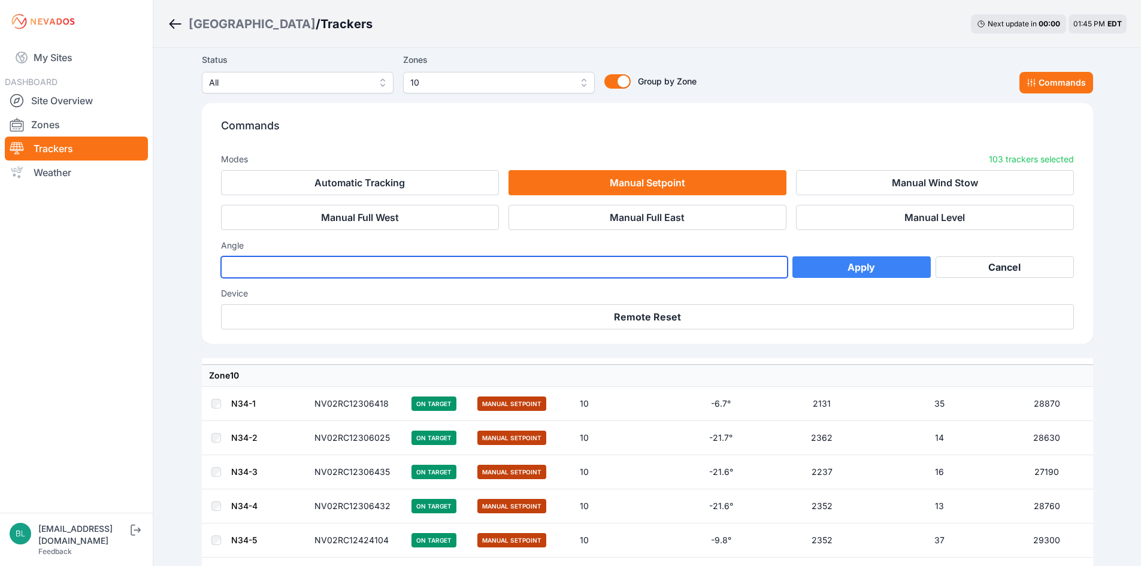
scroll to position [60, 0]
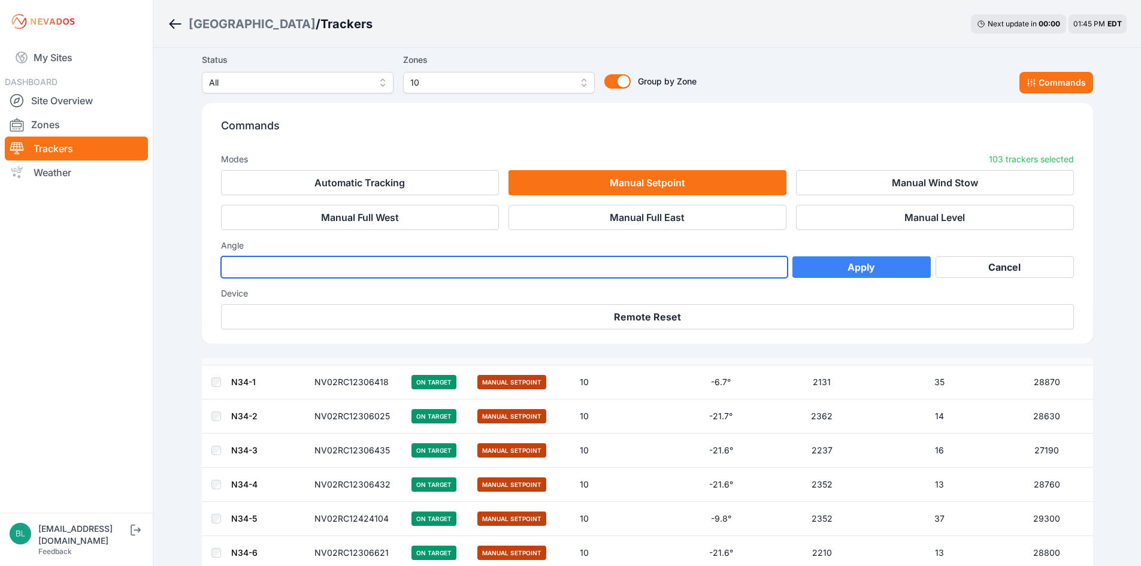
type input "***"
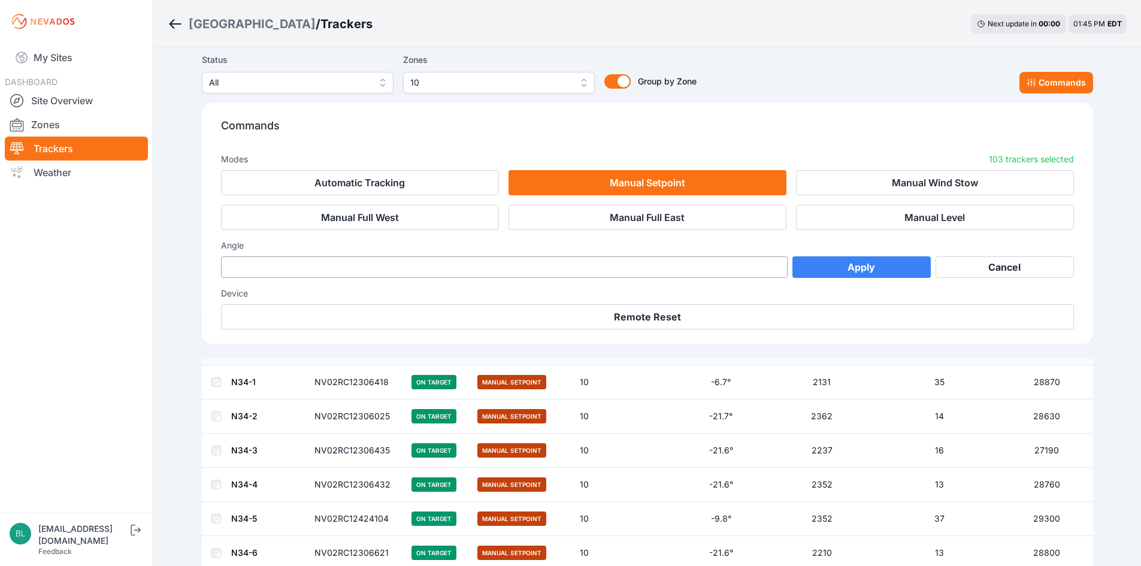
click at [872, 259] on button "Apply" at bounding box center [862, 267] width 138 height 22
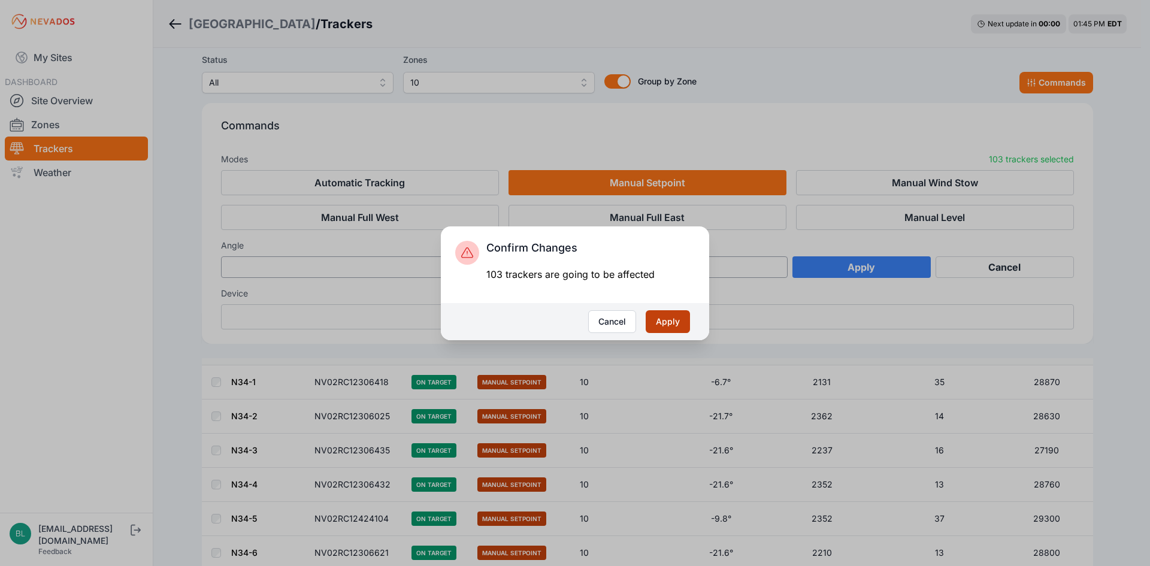
click at [654, 323] on button "Apply" at bounding box center [668, 321] width 44 height 23
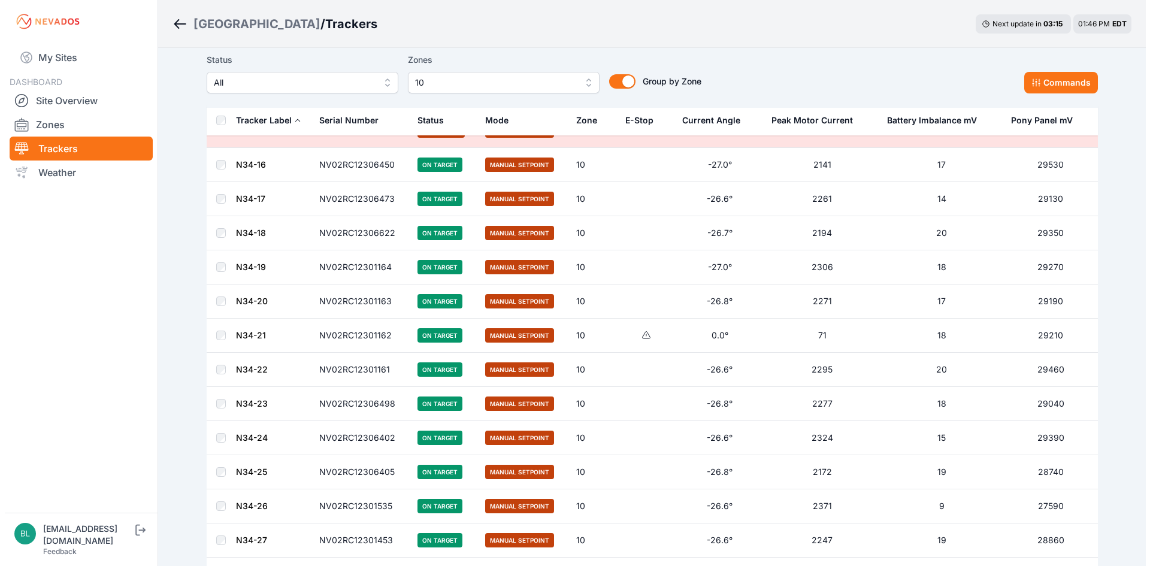
scroll to position [60, 0]
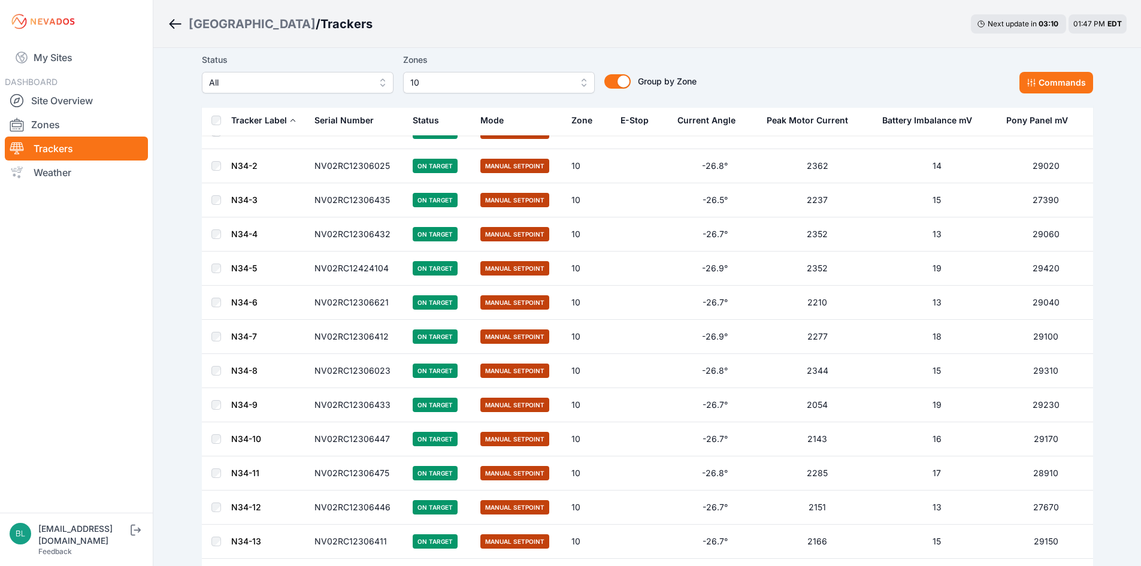
click at [446, 79] on span "10" at bounding box center [490, 82] width 161 height 14
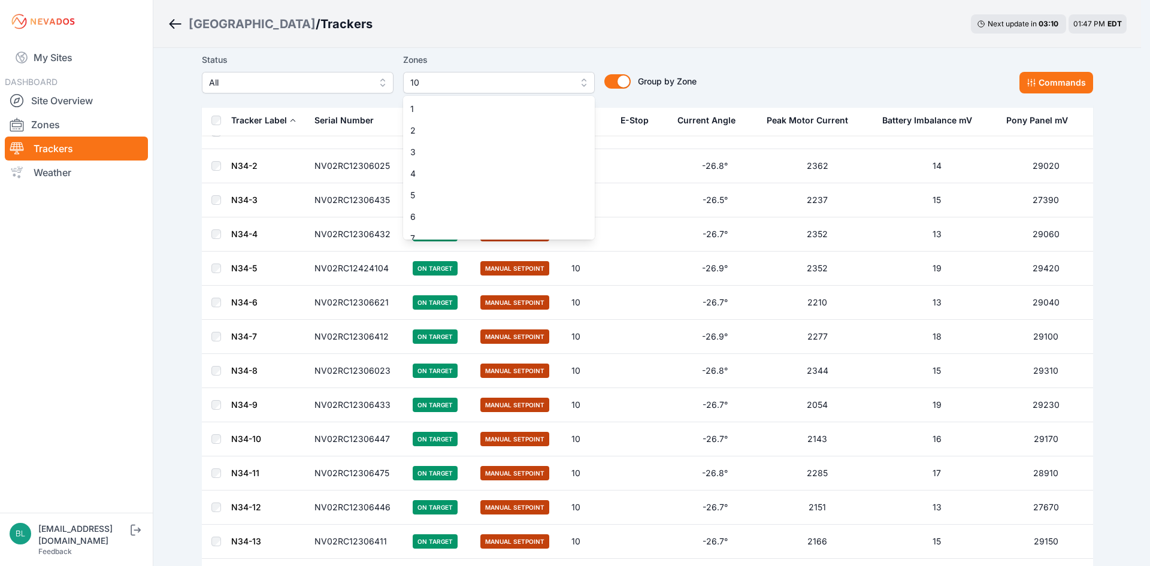
scroll to position [74, 0]
click at [428, 232] on span "10" at bounding box center [491, 229] width 163 height 12
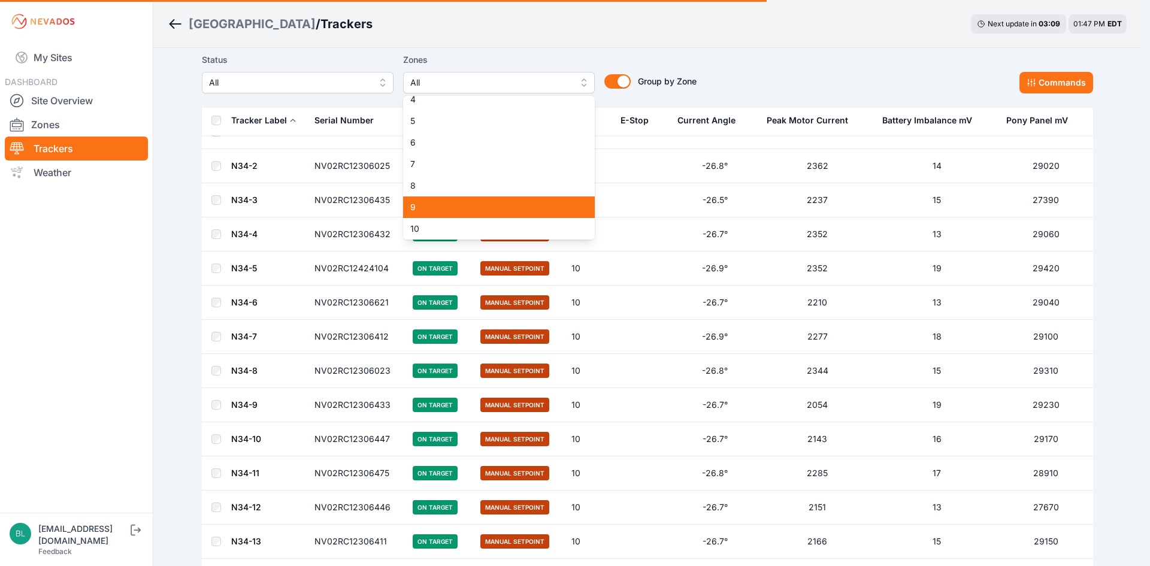
click at [430, 204] on span "9" at bounding box center [491, 207] width 163 height 12
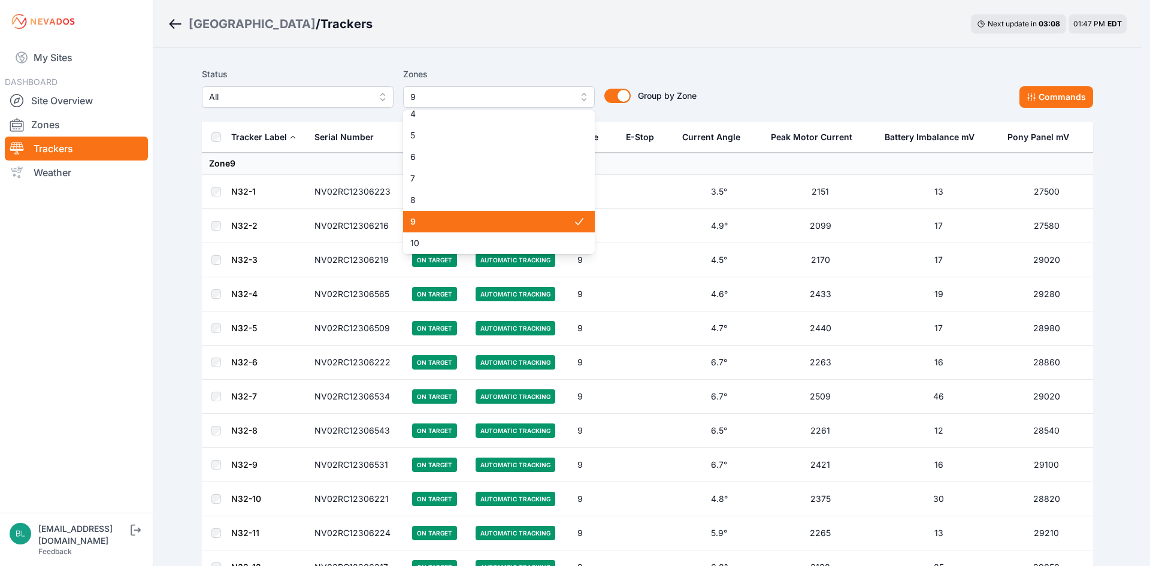
click at [454, 223] on span "9" at bounding box center [491, 222] width 163 height 12
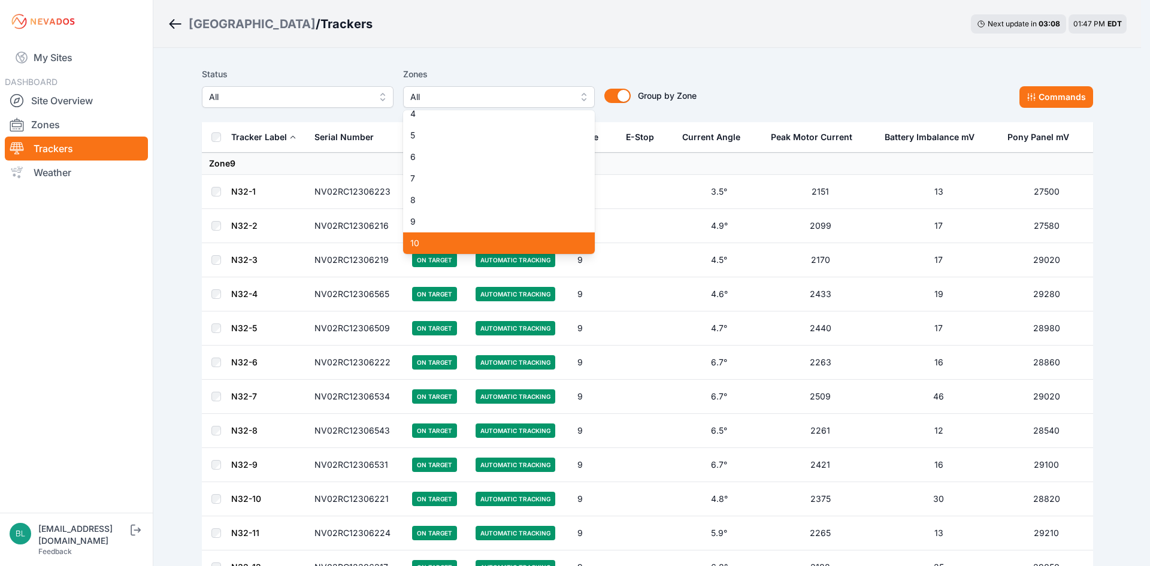
click at [453, 240] on span "10" at bounding box center [491, 243] width 163 height 12
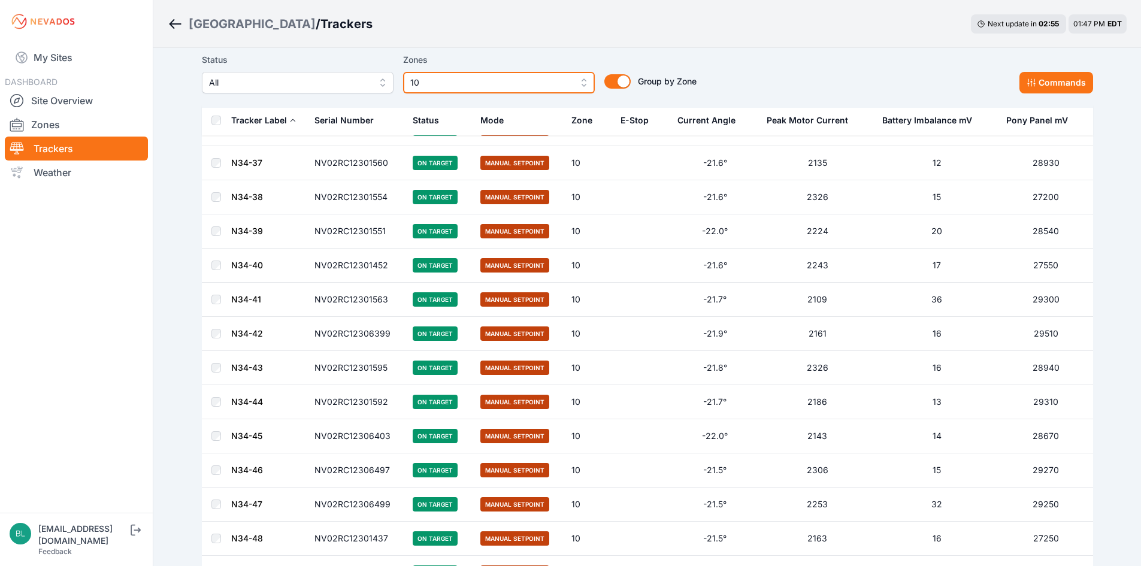
scroll to position [1090, 0]
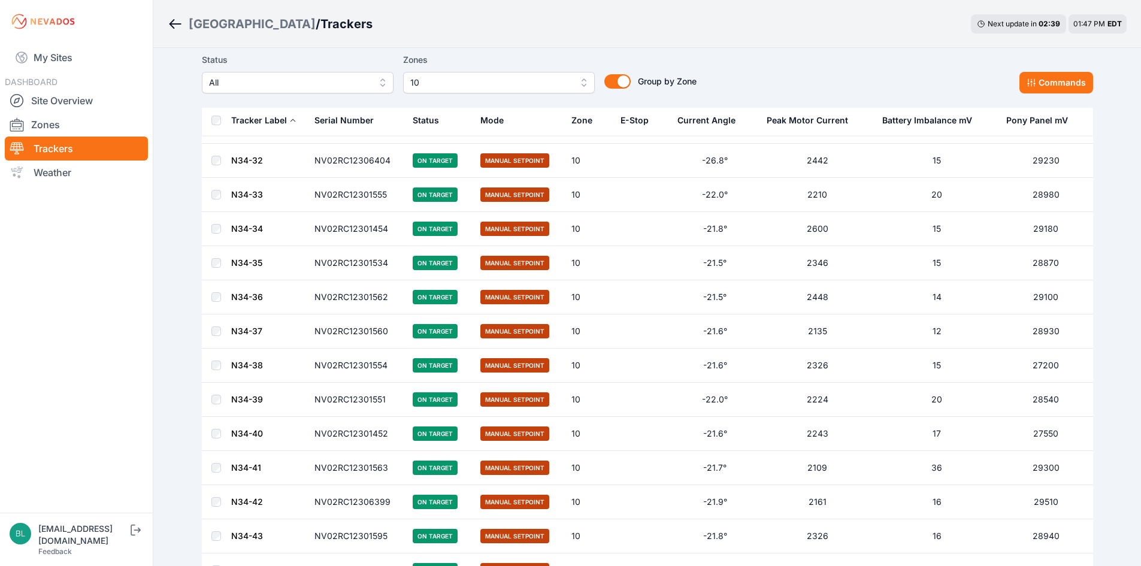
click at [253, 159] on link "N34-32" at bounding box center [247, 160] width 32 height 10
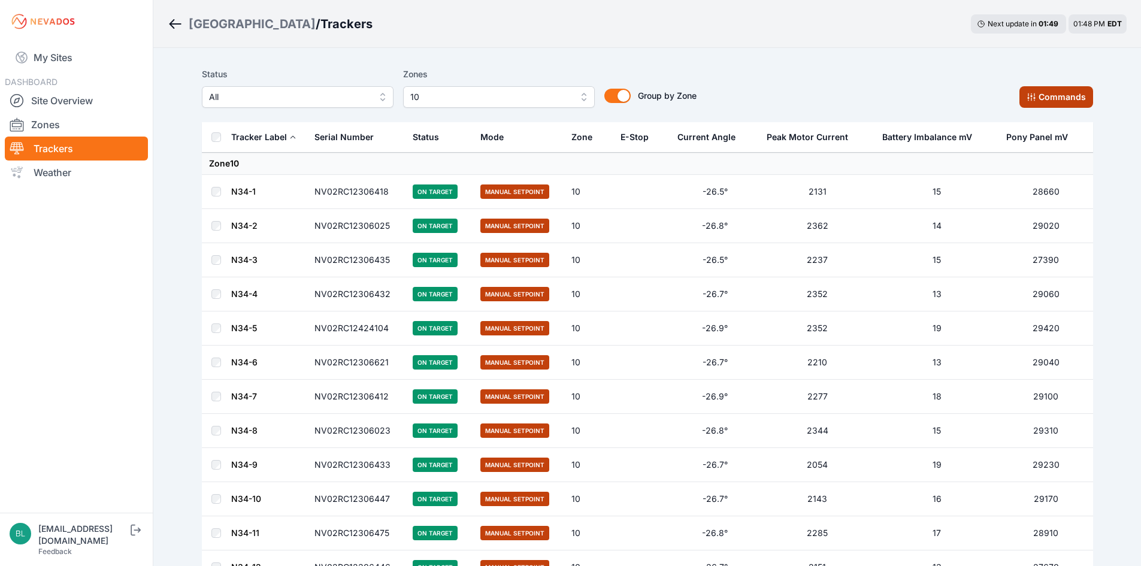
click at [1077, 101] on button "Commands" at bounding box center [1057, 97] width 74 height 22
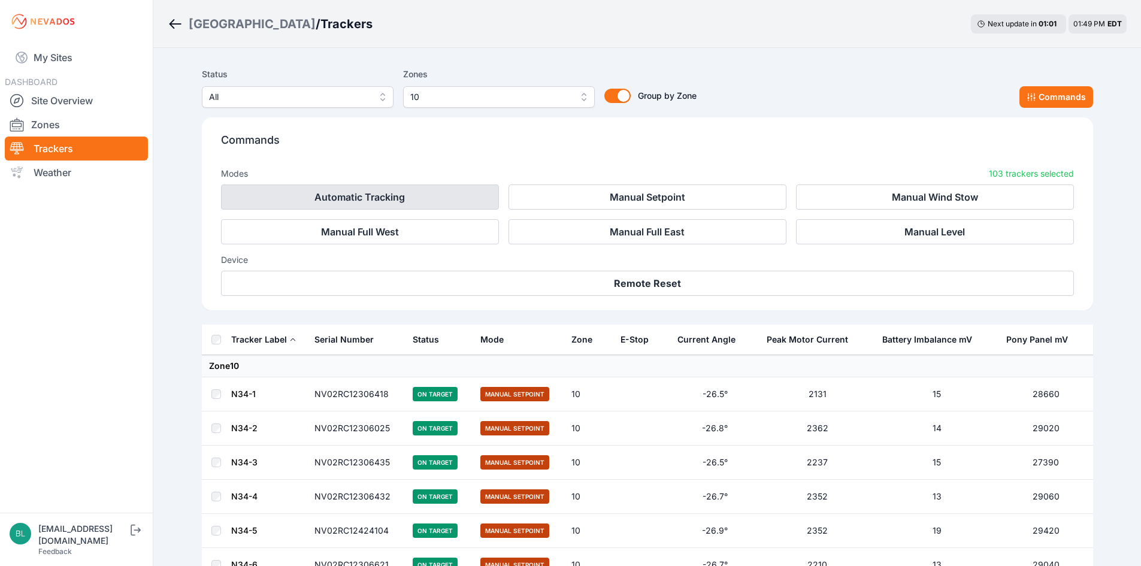
click at [454, 201] on button "Automatic Tracking" at bounding box center [360, 197] width 278 height 25
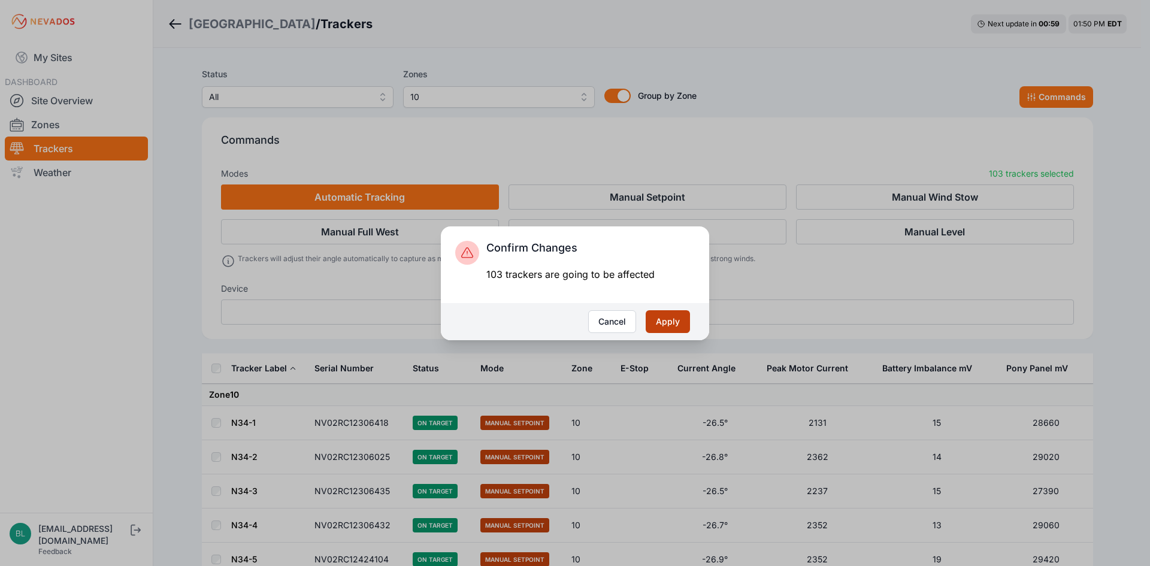
click at [648, 319] on button "Apply" at bounding box center [668, 321] width 44 height 23
